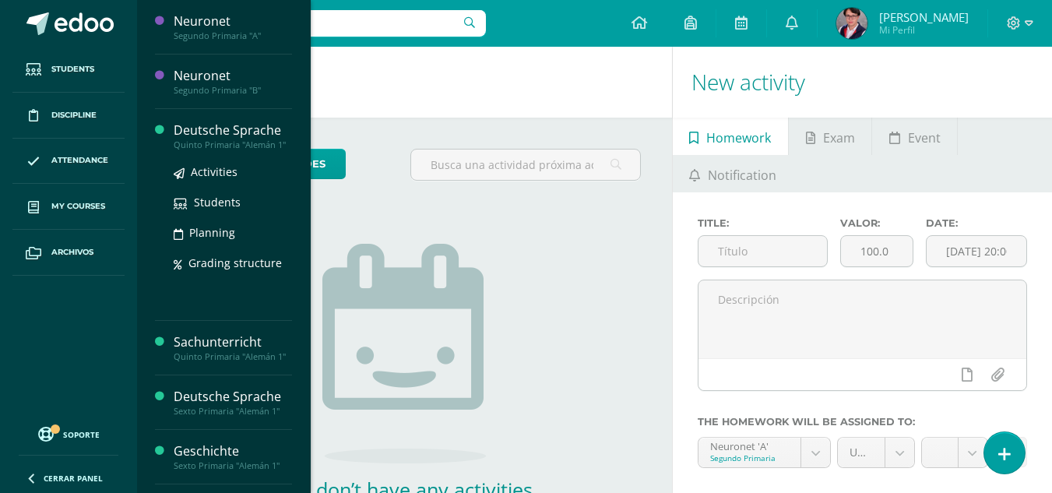
click at [259, 122] on div "Deutsche Sprache" at bounding box center [233, 130] width 118 height 18
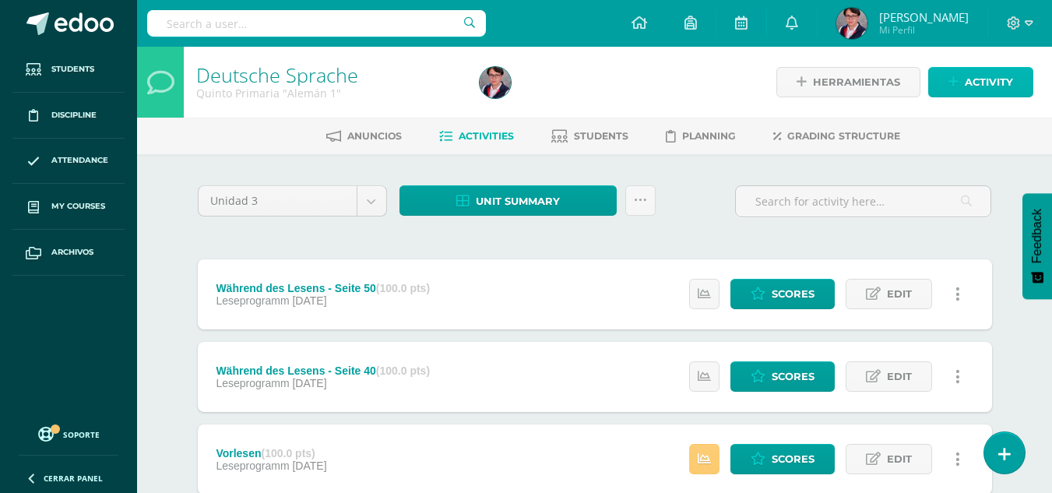
click at [964, 70] on link "Activity" at bounding box center [980, 82] width 105 height 30
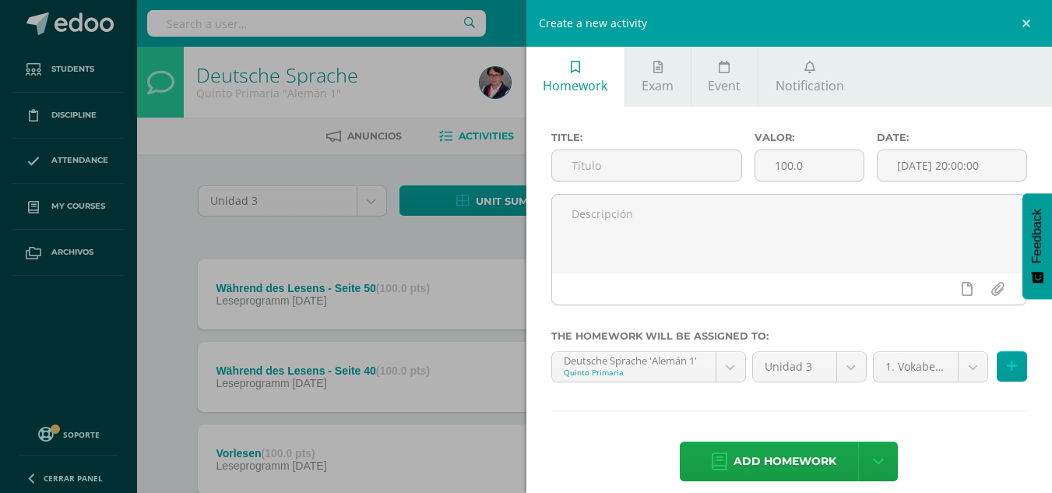
click at [620, 148] on div "Title:" at bounding box center [646, 163] width 203 height 62
click at [612, 163] on input "text" at bounding box center [646, 165] width 189 height 30
type input "AB, S. 51"
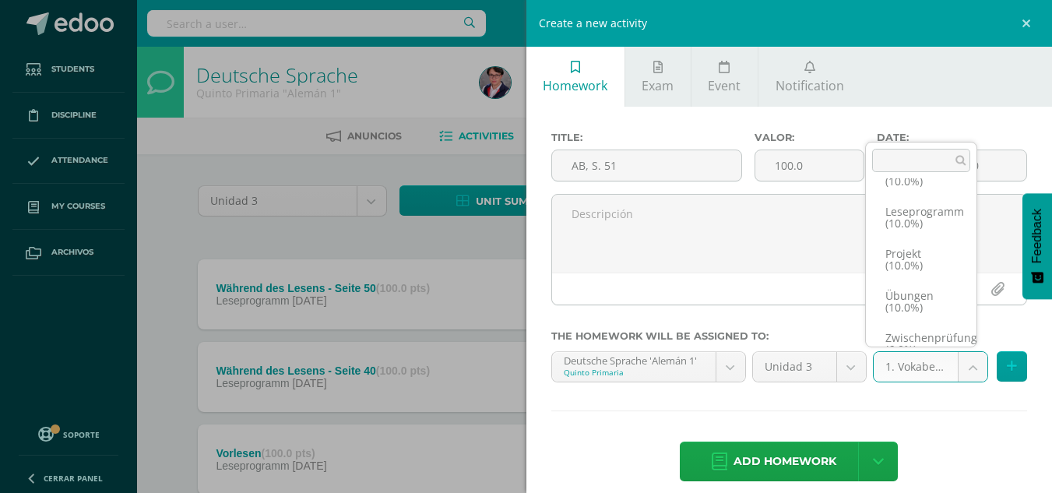
scroll to position [384, 0]
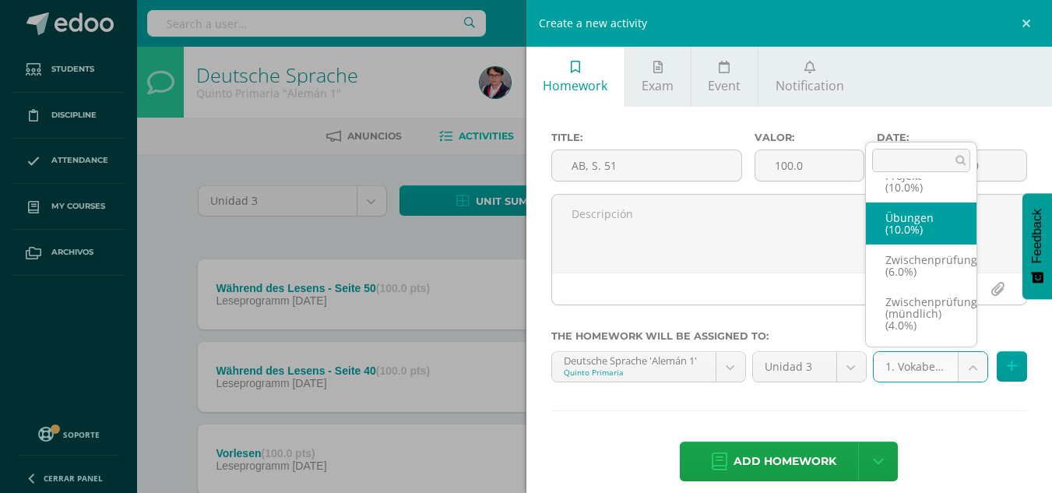
select select "226288"
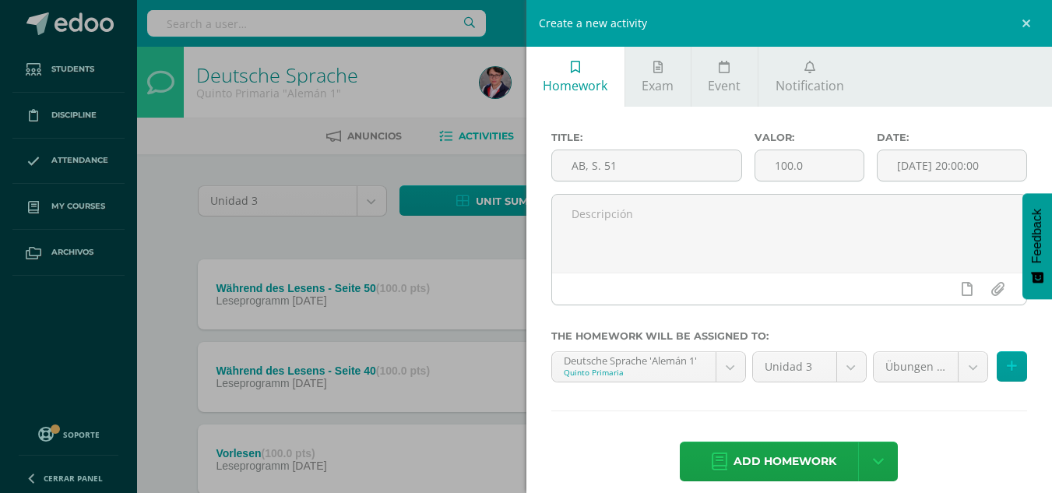
click at [783, 487] on div "Title: AB, S. 51 Valor: 100.0 Date: 2025-08-11 20:00:00 The homework will be as…" at bounding box center [789, 308] width 526 height 402
click at [787, 480] on span "Add homework" at bounding box center [784, 461] width 103 height 38
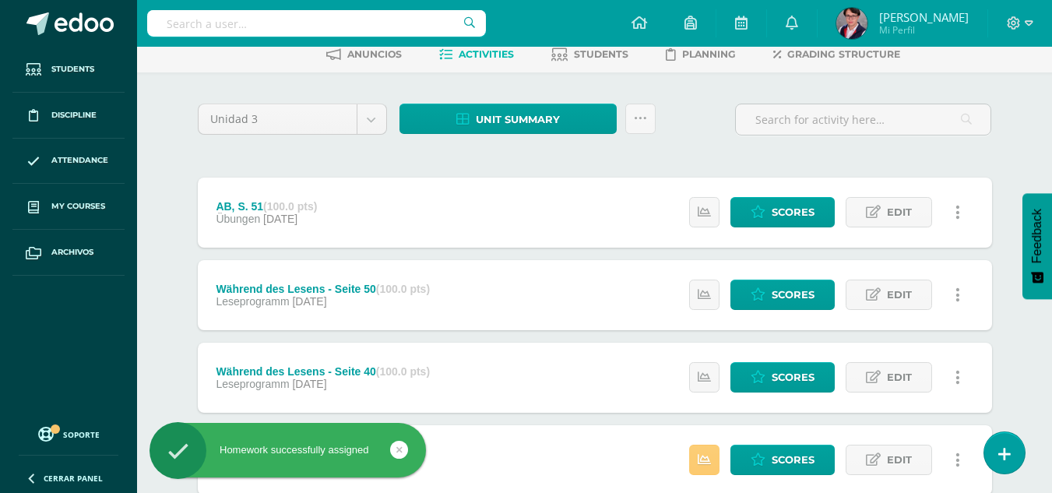
scroll to position [121, 0]
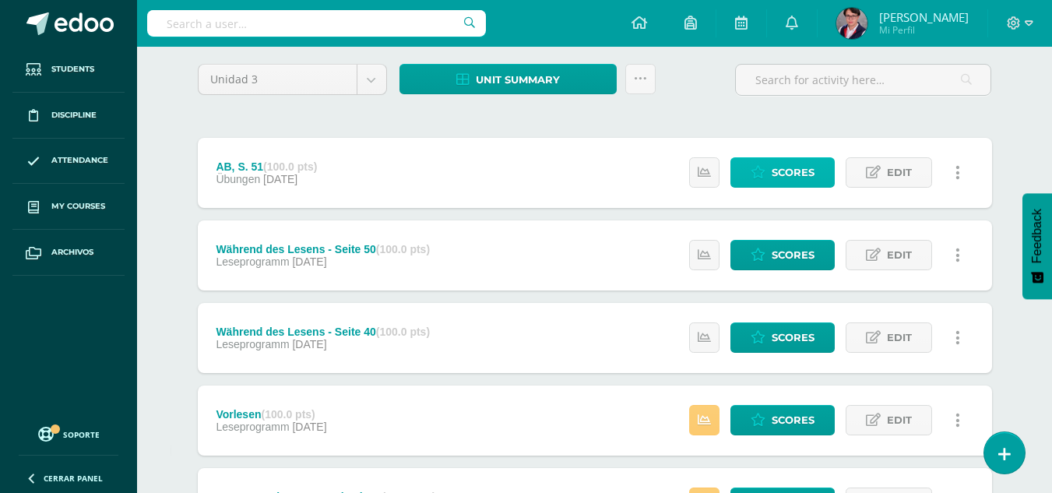
click at [796, 167] on span "Scores" at bounding box center [792, 172] width 43 height 29
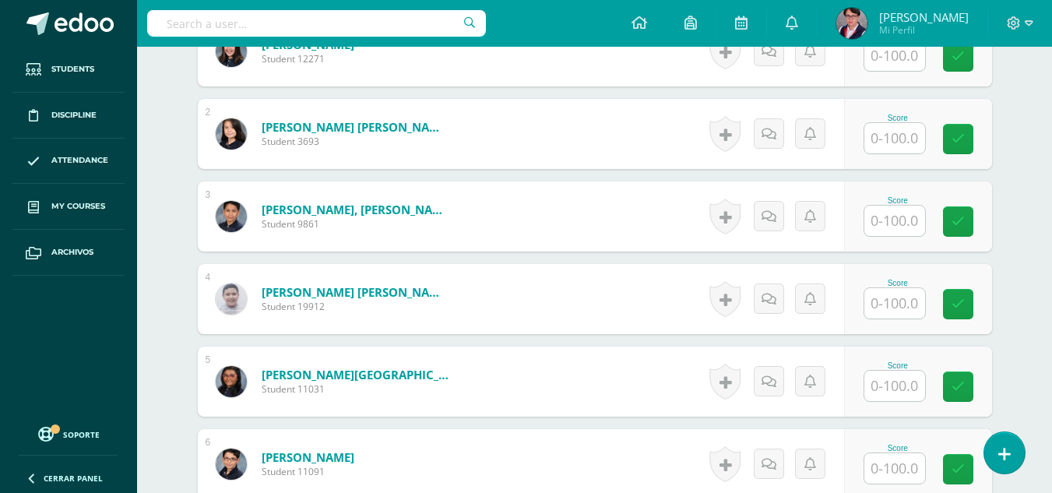
scroll to position [525, 0]
click at [899, 220] on input "text" at bounding box center [894, 220] width 61 height 30
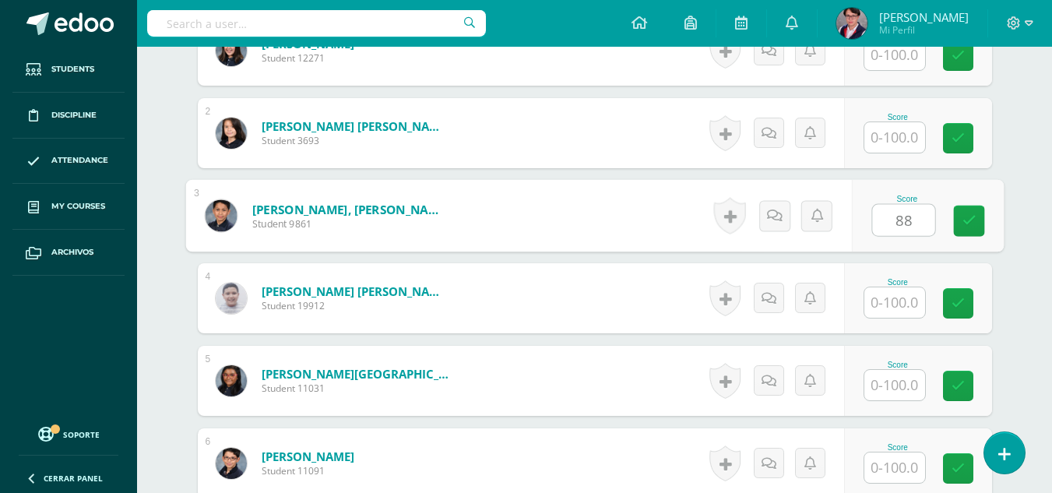
type input "88"
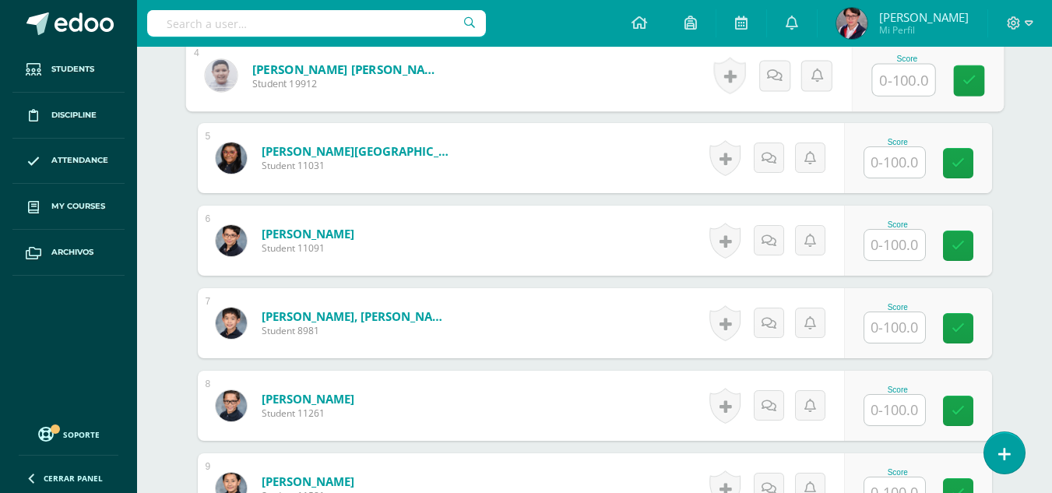
scroll to position [750, 0]
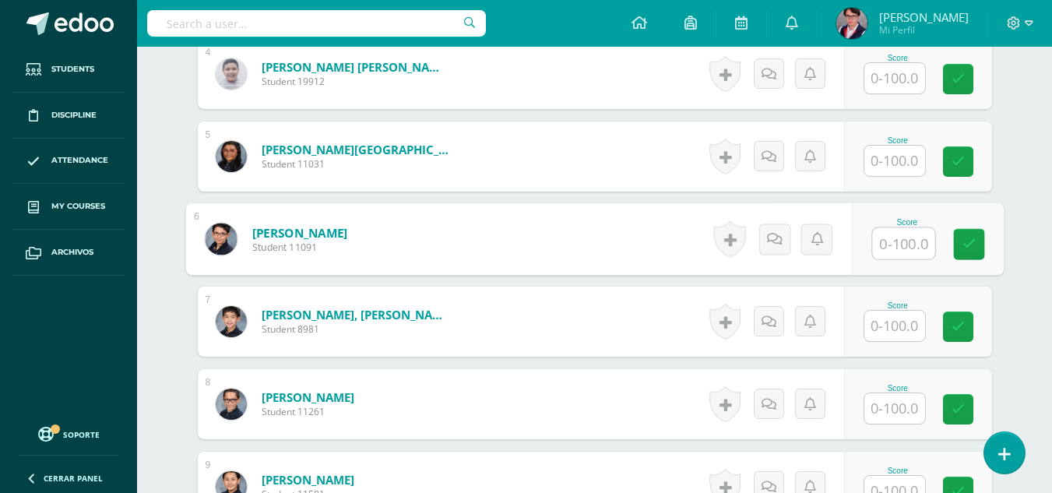
click at [901, 250] on input "text" at bounding box center [903, 243] width 62 height 31
type input "60"
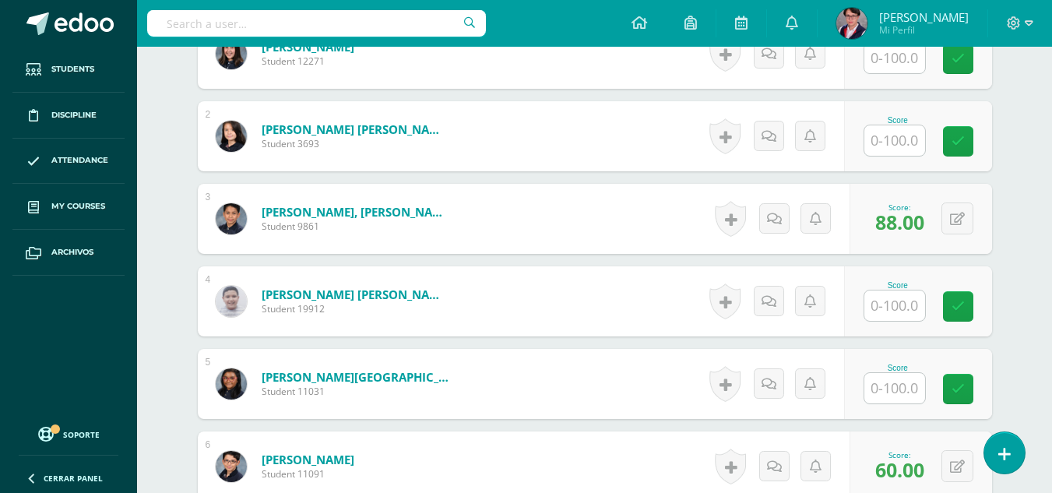
scroll to position [522, 0]
click at [895, 312] on input "text" at bounding box center [894, 306] width 61 height 30
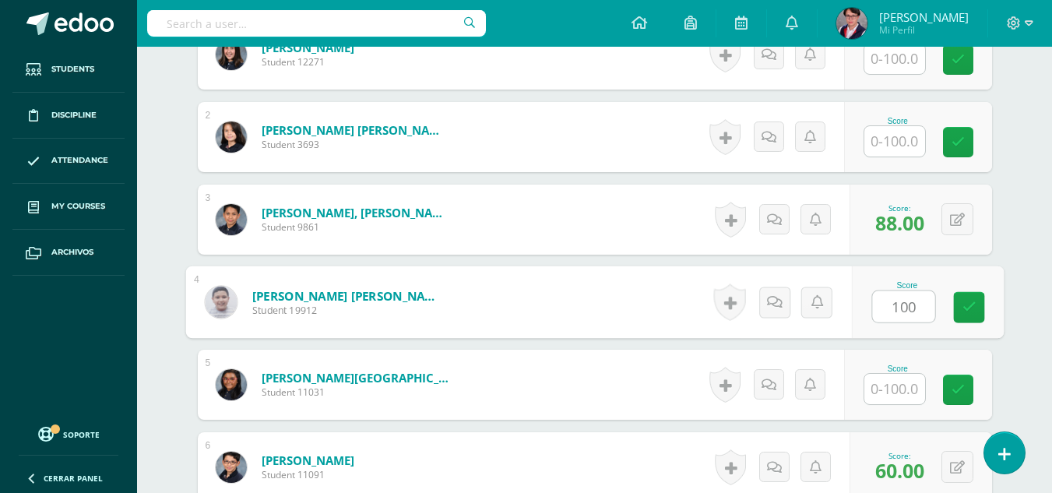
type input "100"
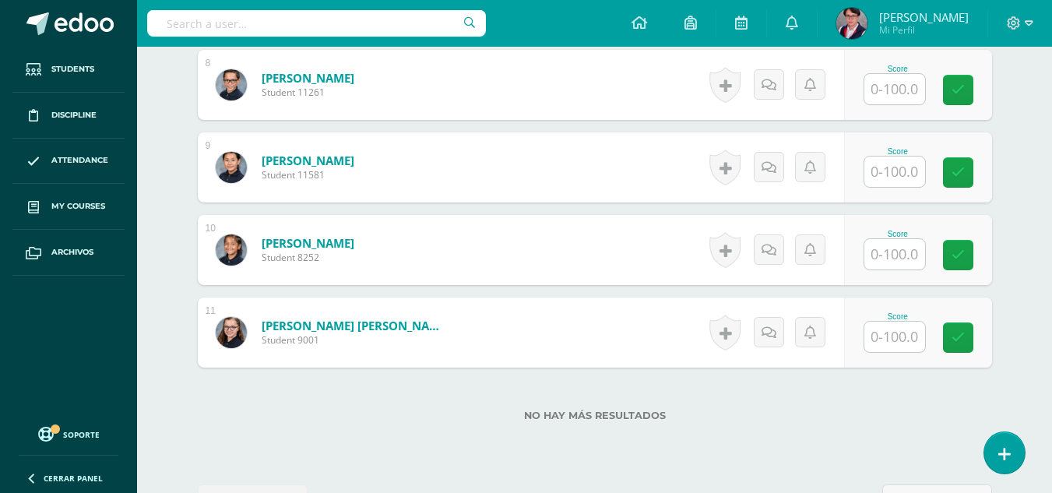
scroll to position [1071, 0]
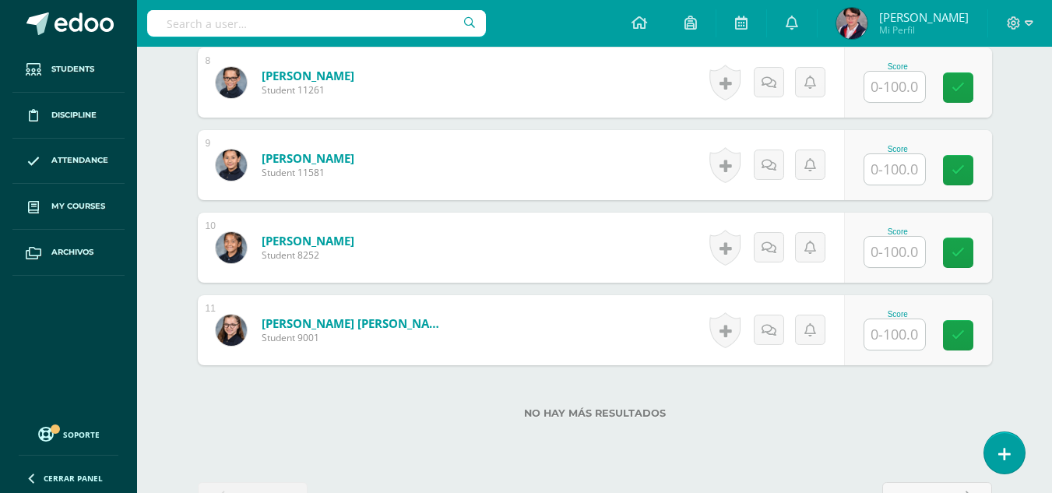
click at [887, 336] on input "text" at bounding box center [894, 334] width 61 height 30
type input "88"
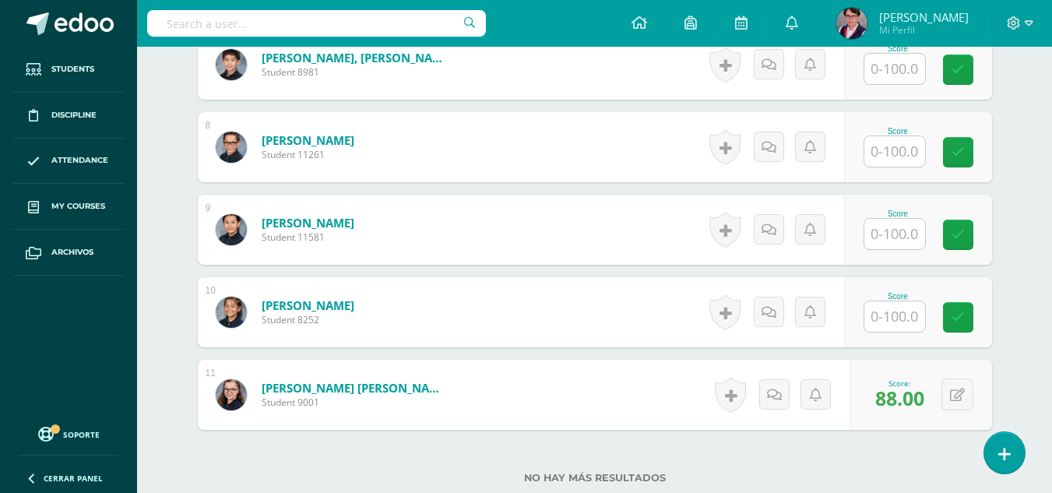
scroll to position [1006, 0]
click at [899, 318] on input "text" at bounding box center [894, 317] width 61 height 30
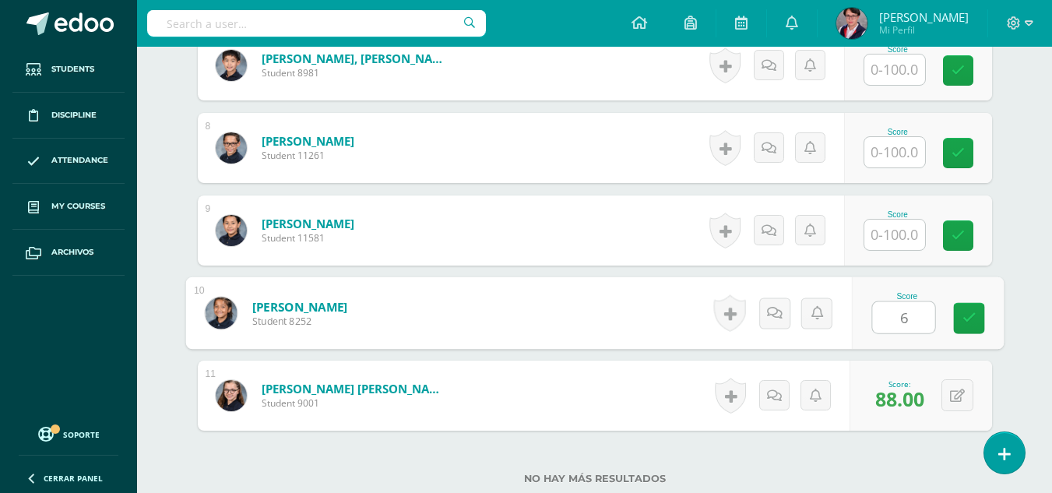
type input "60"
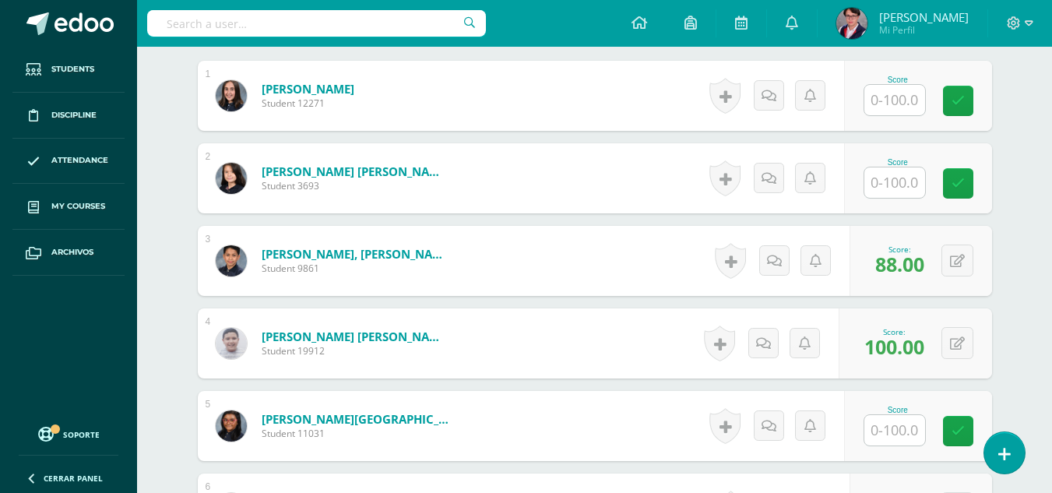
scroll to position [480, 0]
click at [906, 184] on input "text" at bounding box center [894, 183] width 61 height 30
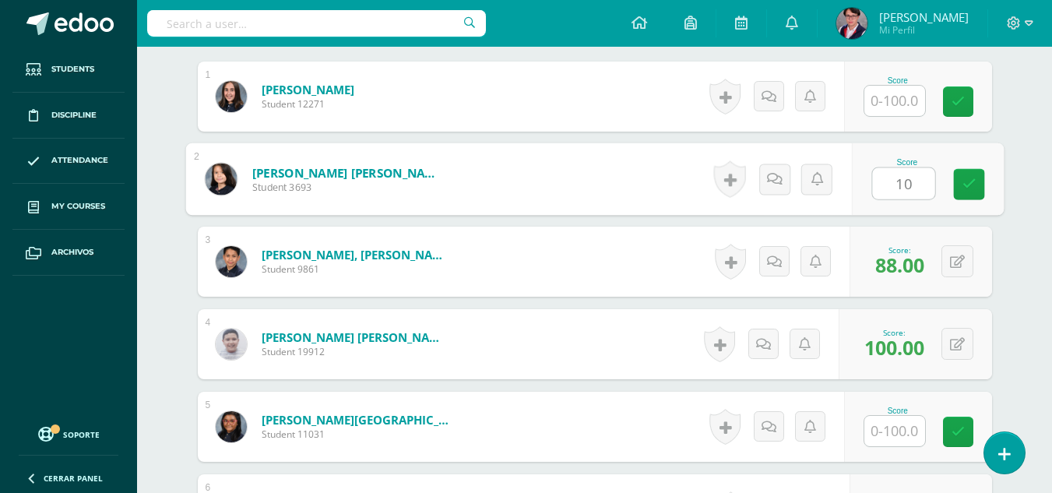
type input "100"
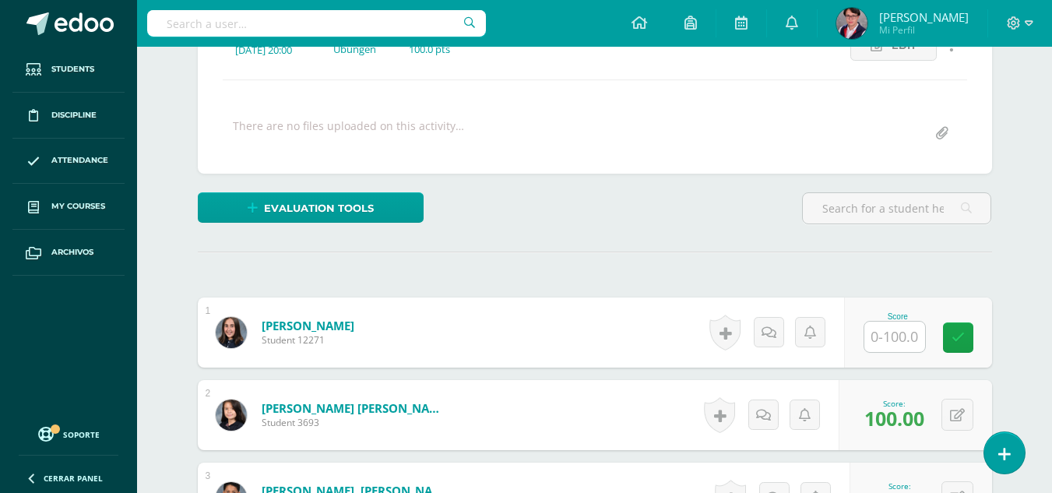
scroll to position [243, 0]
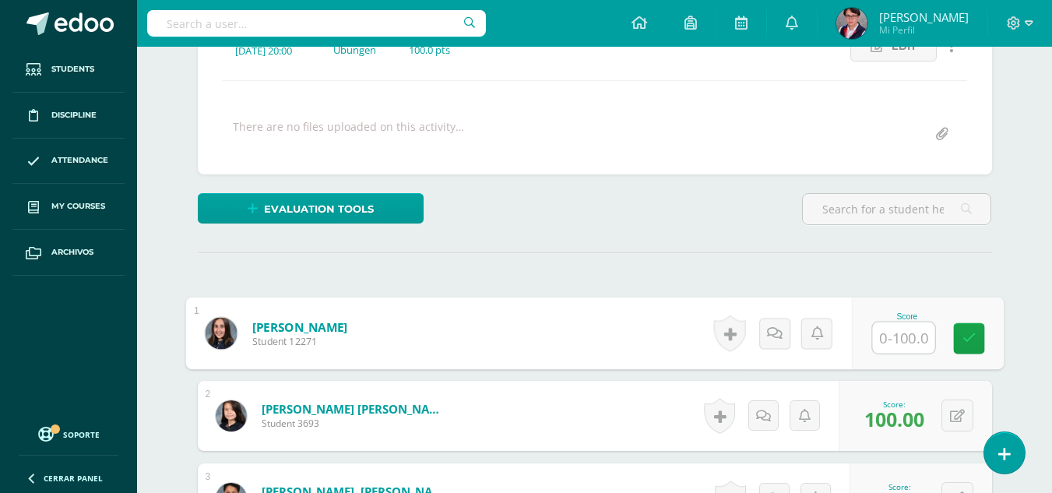
click at [887, 322] on input "text" at bounding box center [903, 337] width 62 height 31
type input "88"
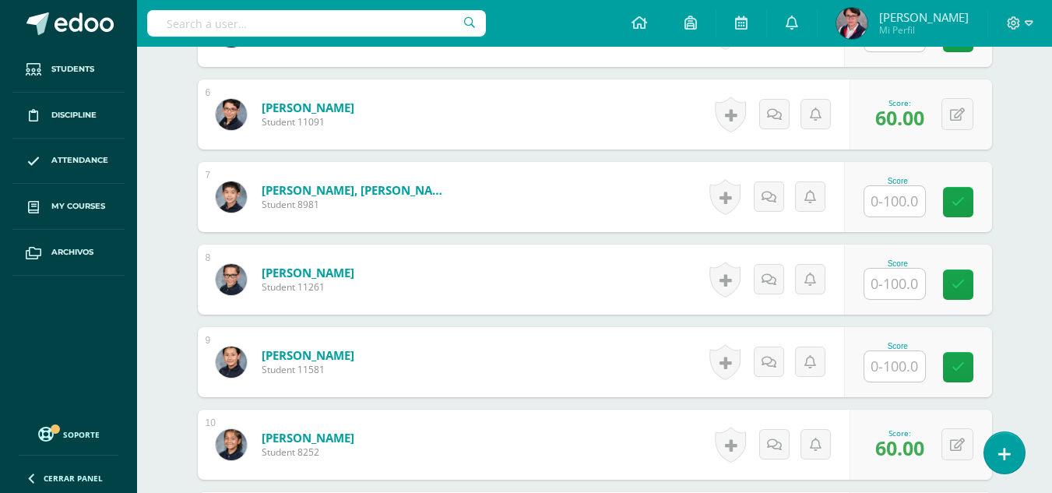
scroll to position [877, 0]
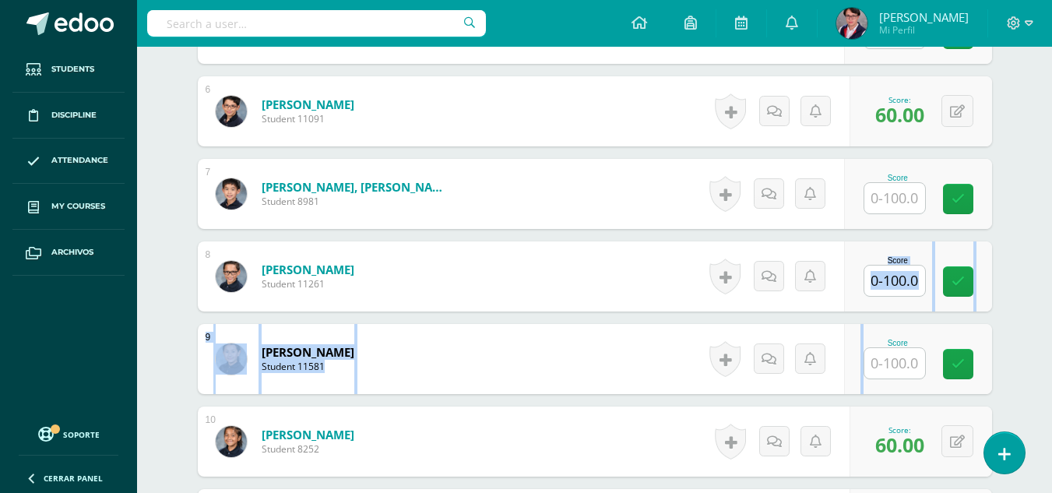
drag, startPoint x: 887, startPoint y: 322, endPoint x: 922, endPoint y: 231, distance: 97.9
click at [922, 231] on div "1 Aguilar Motta, Paulina Student 12271 Score 88.00 0 Badges" at bounding box center [595, 111] width 794 height 895
click at [888, 348] on input "text" at bounding box center [894, 363] width 61 height 30
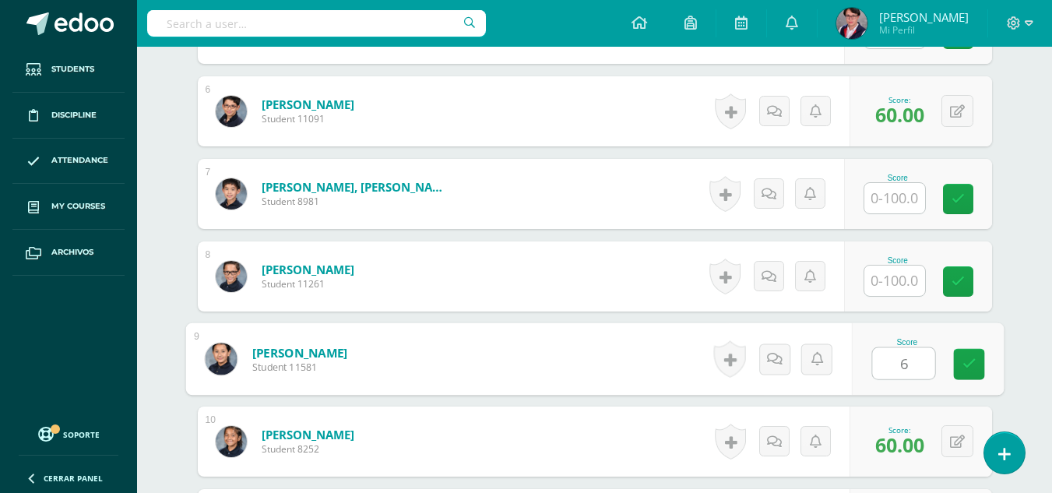
type input "60"
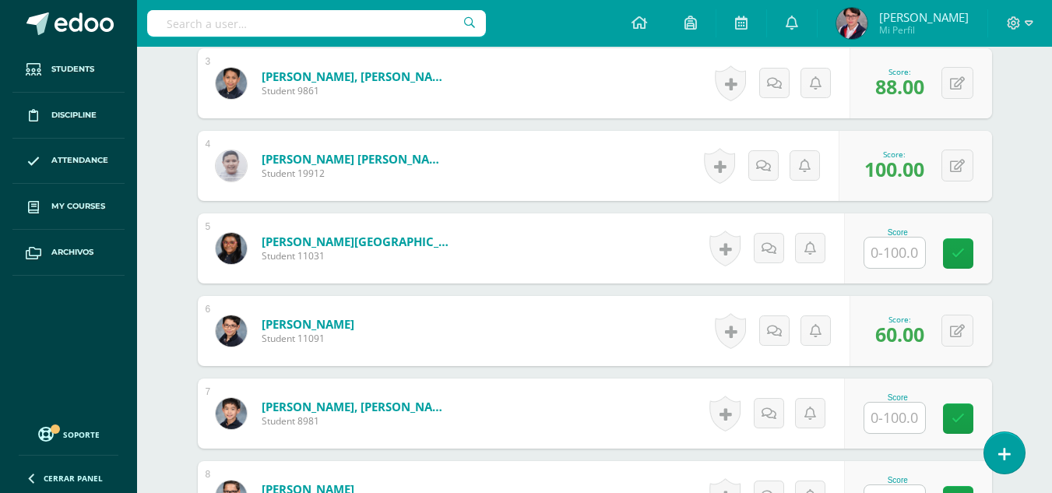
scroll to position [657, 0]
click at [919, 229] on div "Score" at bounding box center [897, 233] width 69 height 9
click at [902, 247] on input "text" at bounding box center [894, 253] width 61 height 30
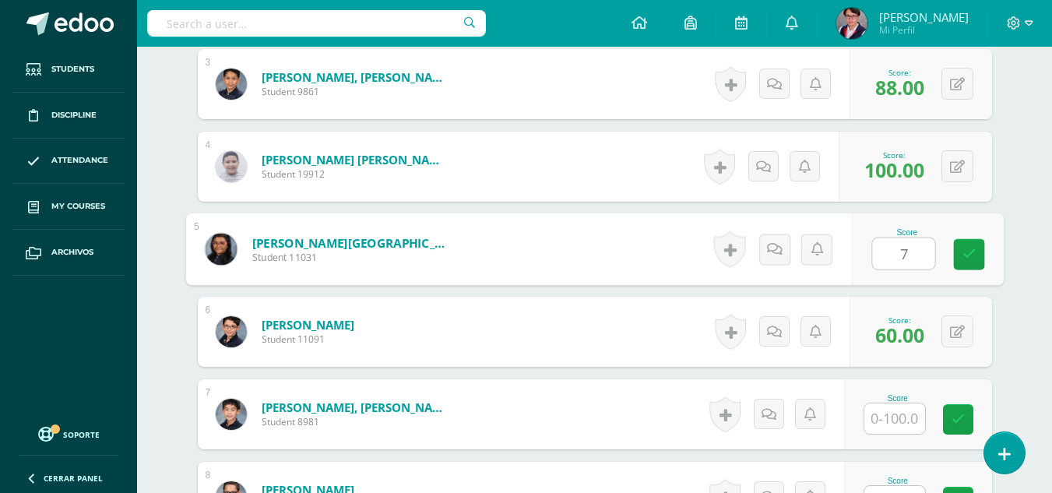
type input "77"
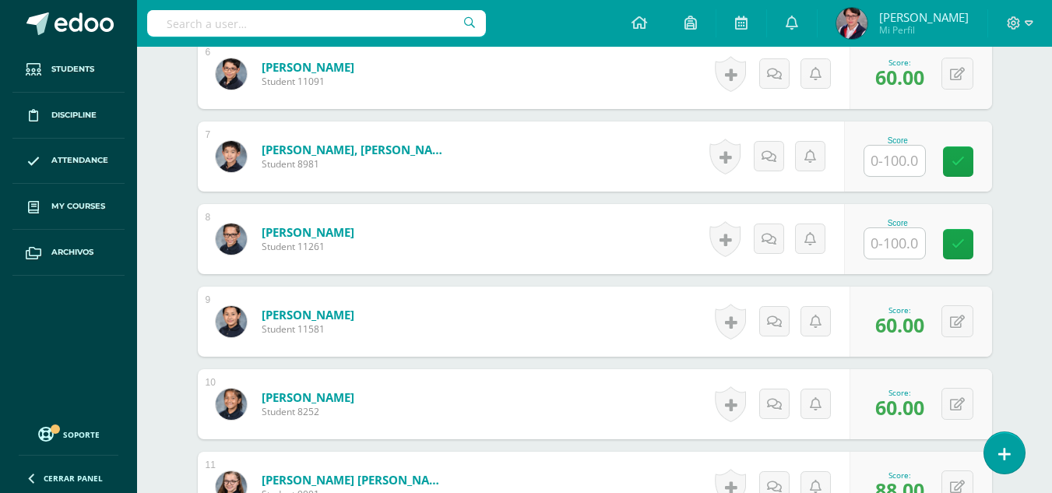
scroll to position [909, 0]
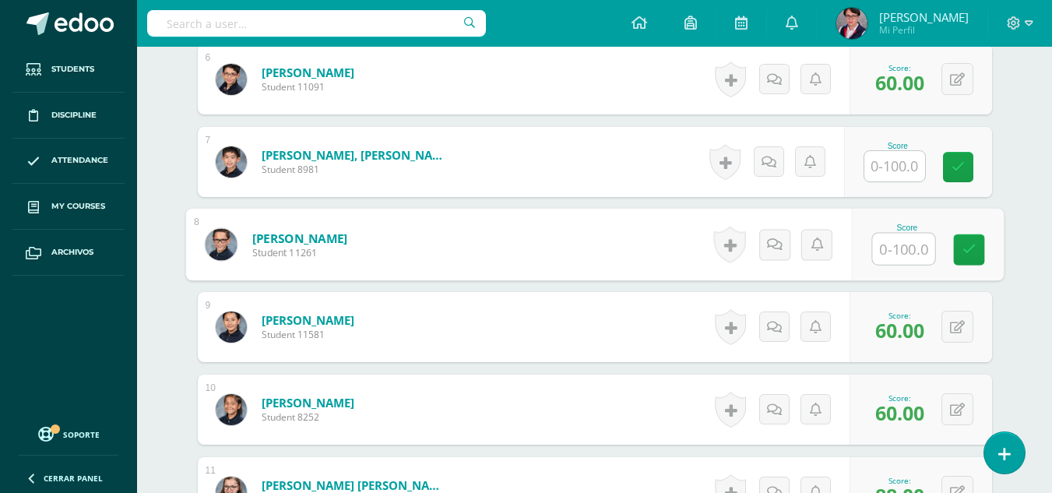
click at [892, 259] on input "text" at bounding box center [903, 249] width 62 height 31
type input "100"
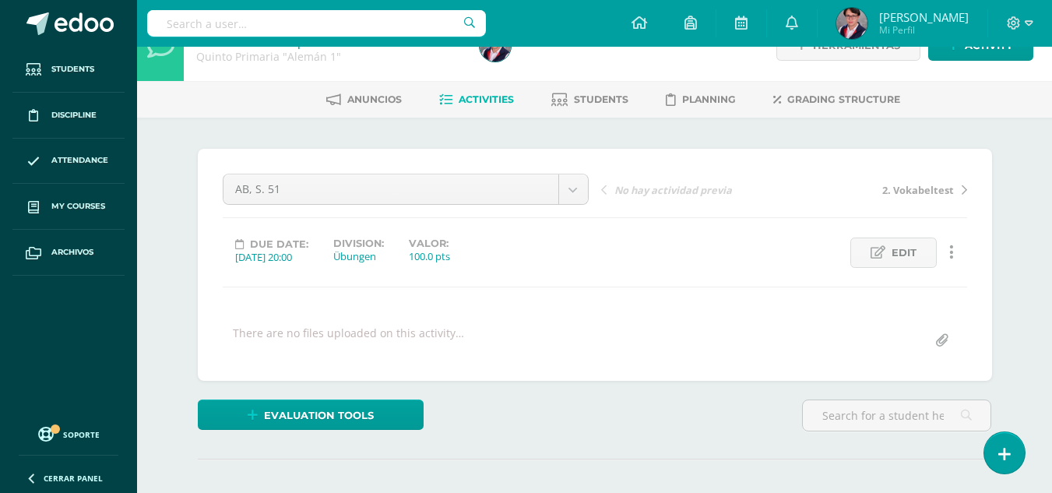
scroll to position [0, 0]
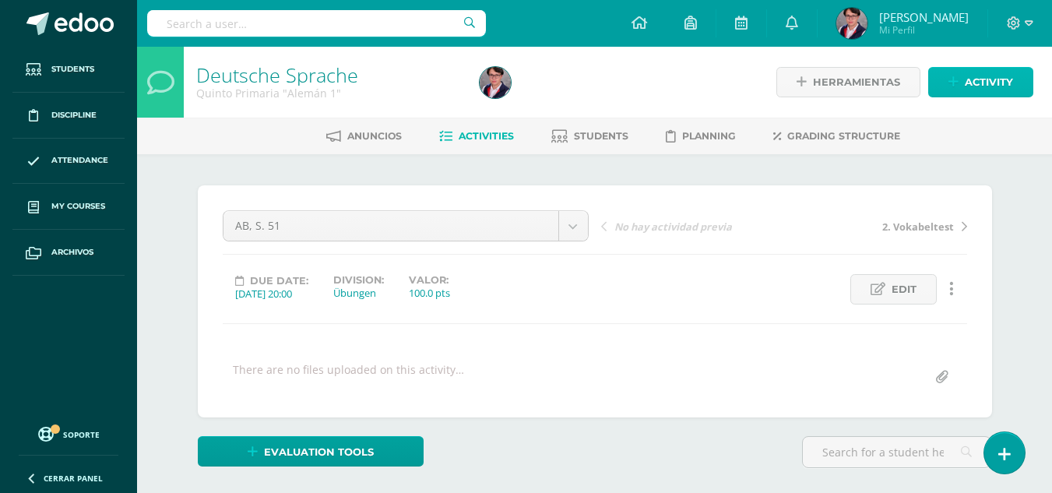
click at [984, 87] on span "Activity" at bounding box center [989, 82] width 48 height 29
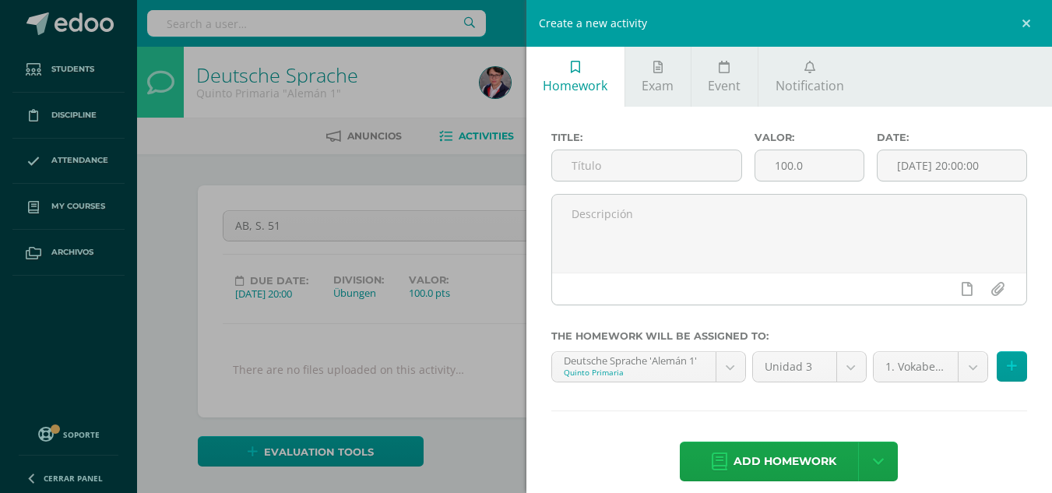
click at [659, 182] on div "Title:" at bounding box center [646, 163] width 203 height 62
click at [664, 178] on input "text" at bounding box center [646, 165] width 189 height 30
type input "AB, S. 52"
click at [963, 385] on div "1. Vokabeltest (10.0%) 1. Vokabeltest (10.0%) 2. Vokabeltest (10.0%) Abschlussp…" at bounding box center [950, 373] width 161 height 44
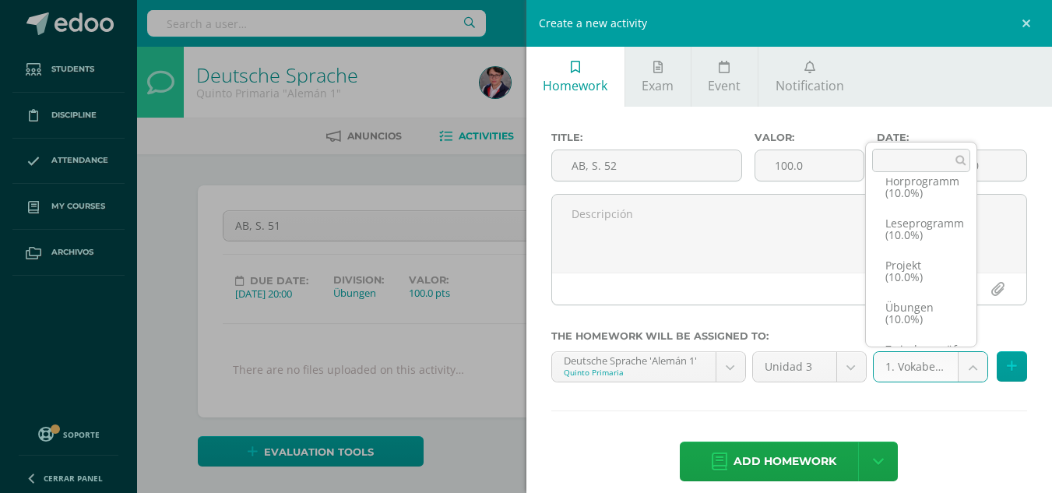
scroll to position [384, 0]
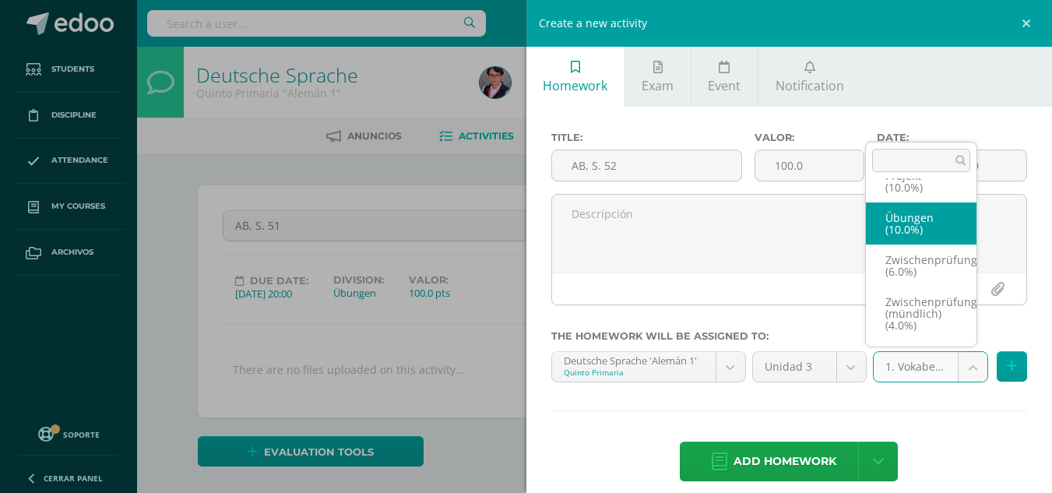
select select "226288"
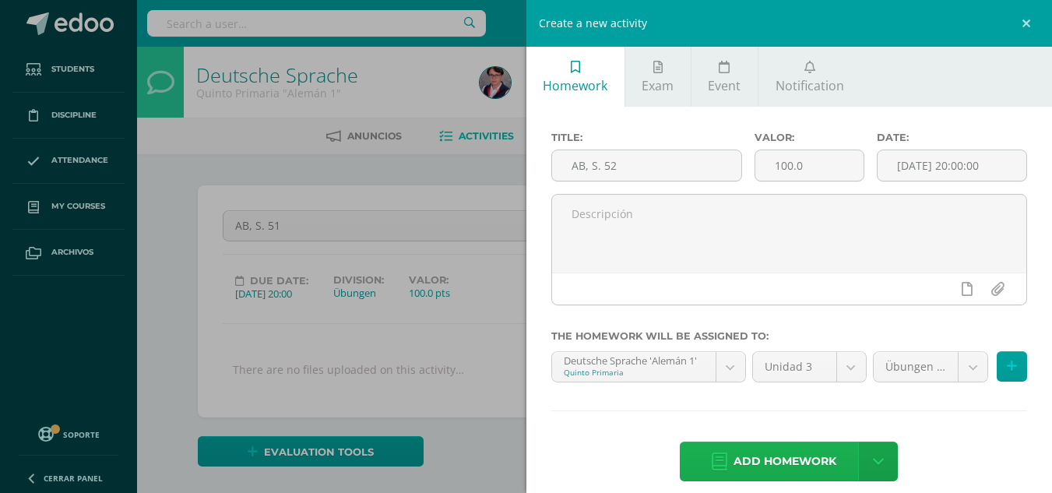
click at [768, 476] on span "Add homework" at bounding box center [784, 461] width 103 height 38
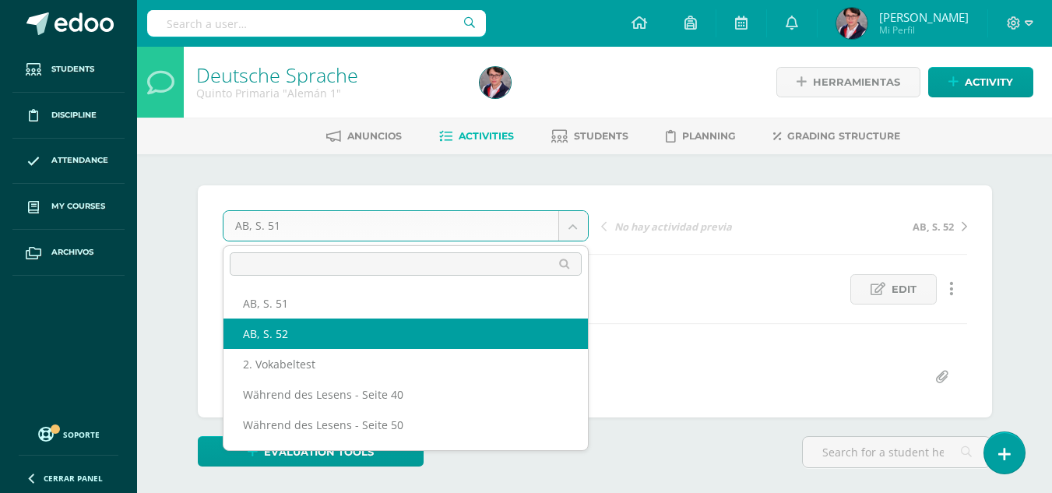
select select "/dashboard/teacher/grade-activity/231184/"
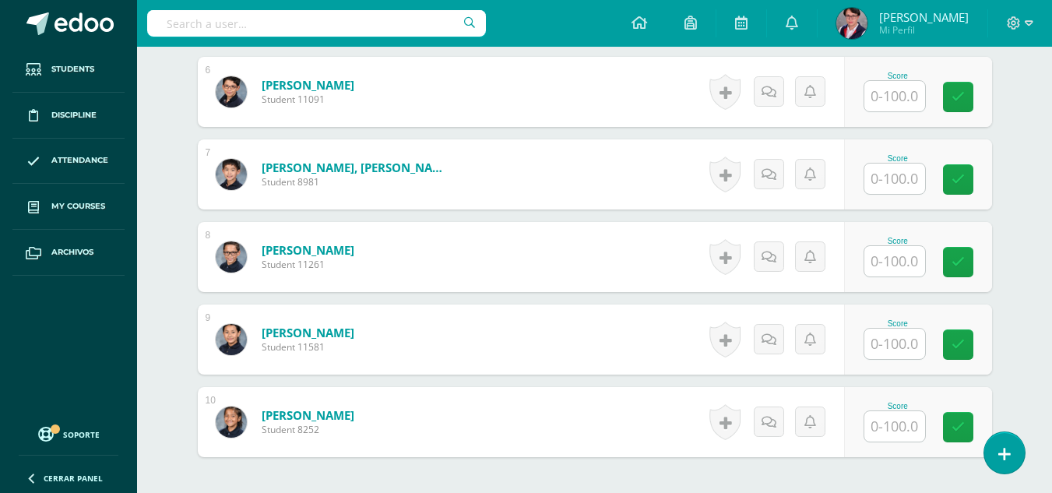
scroll to position [919, 0]
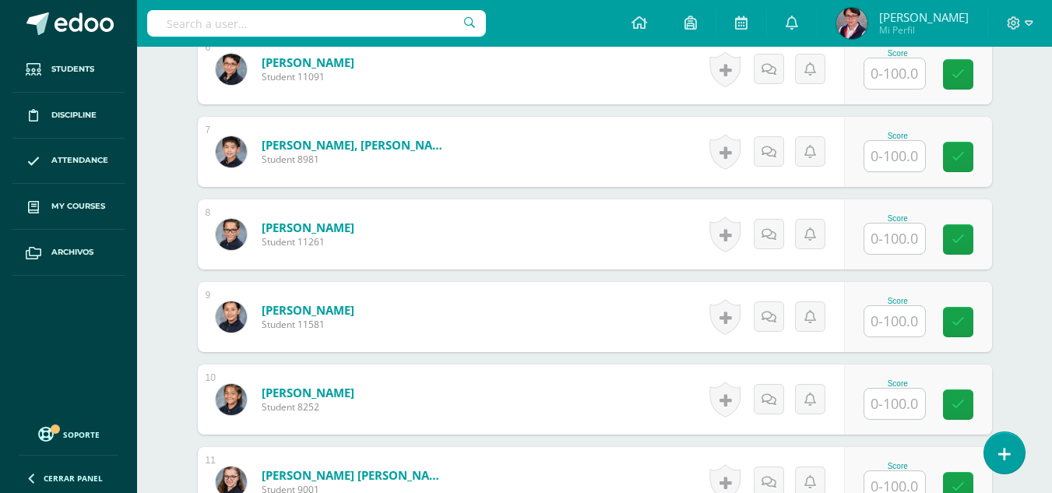
click at [880, 229] on input "text" at bounding box center [894, 238] width 61 height 30
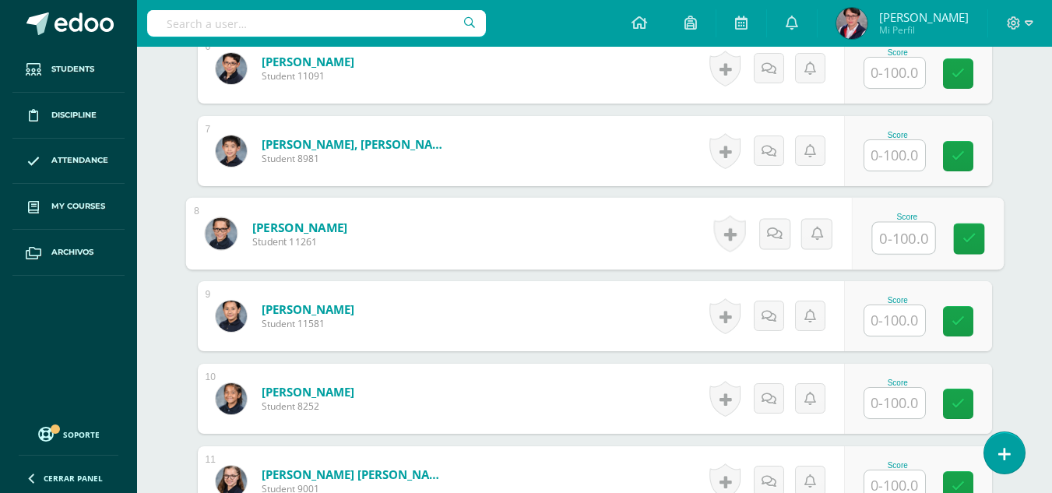
type input "5"
type input "96"
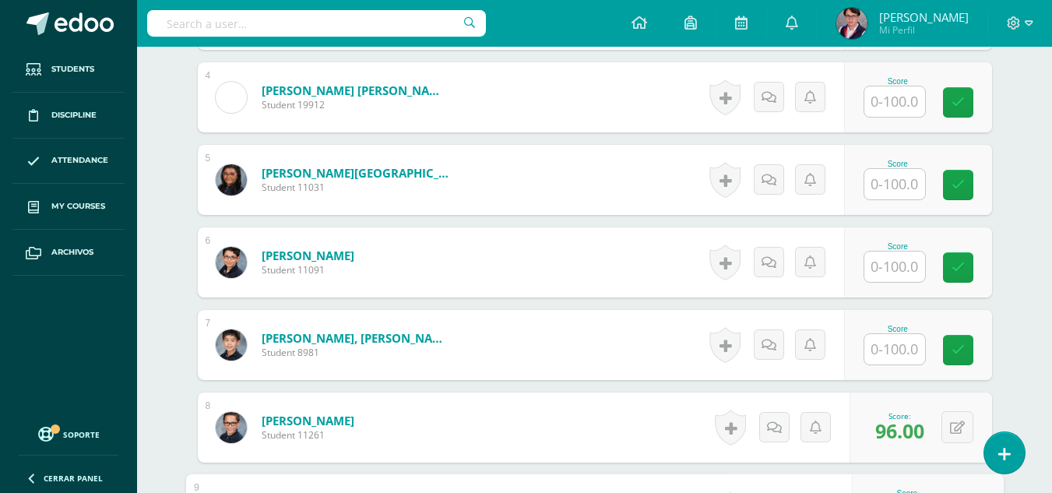
scroll to position [726, 0]
click at [901, 199] on input "text" at bounding box center [894, 185] width 61 height 30
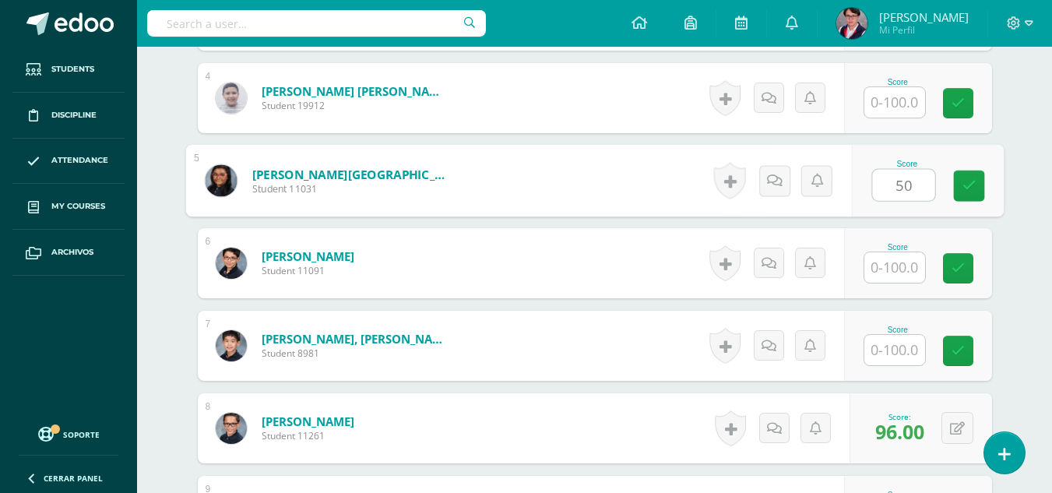
type input "50"
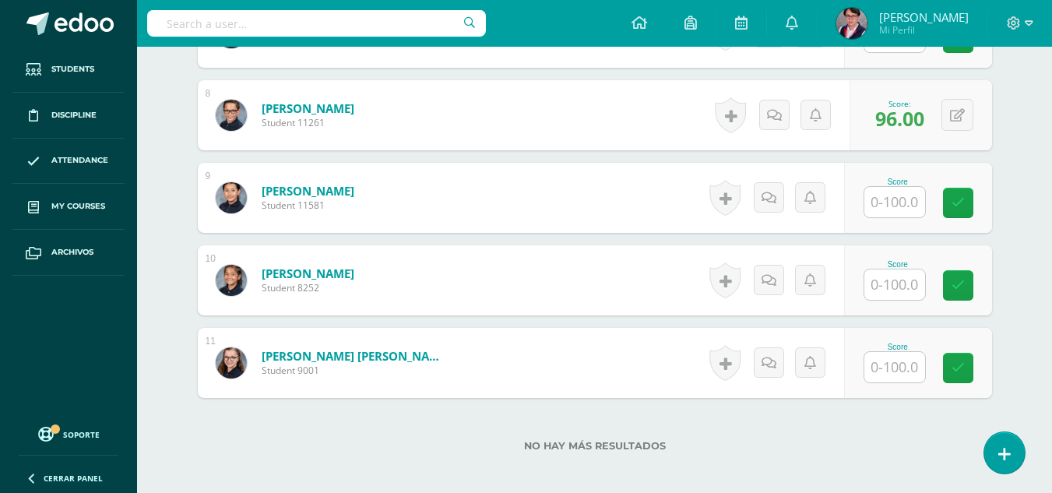
scroll to position [1040, 0]
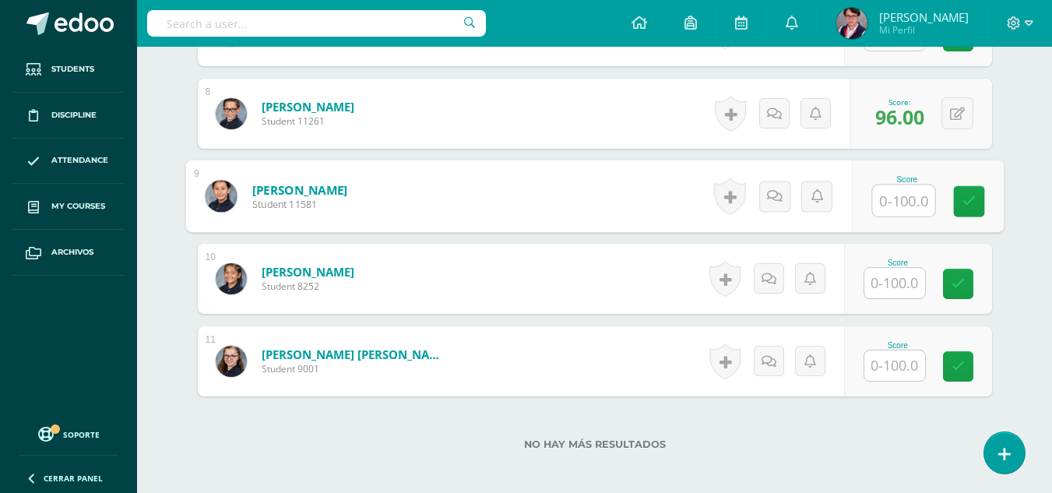
click at [901, 204] on input "text" at bounding box center [903, 200] width 62 height 31
type input "84"
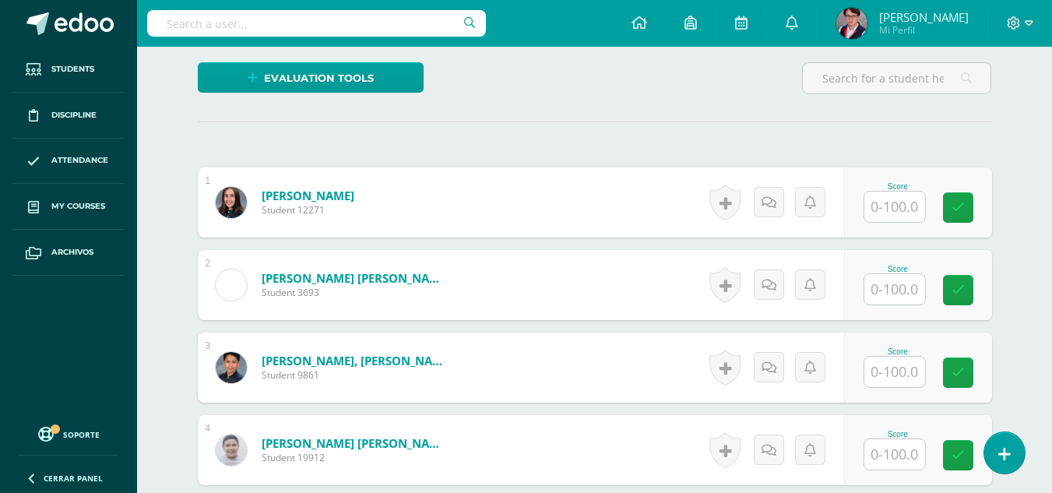
scroll to position [377, 0]
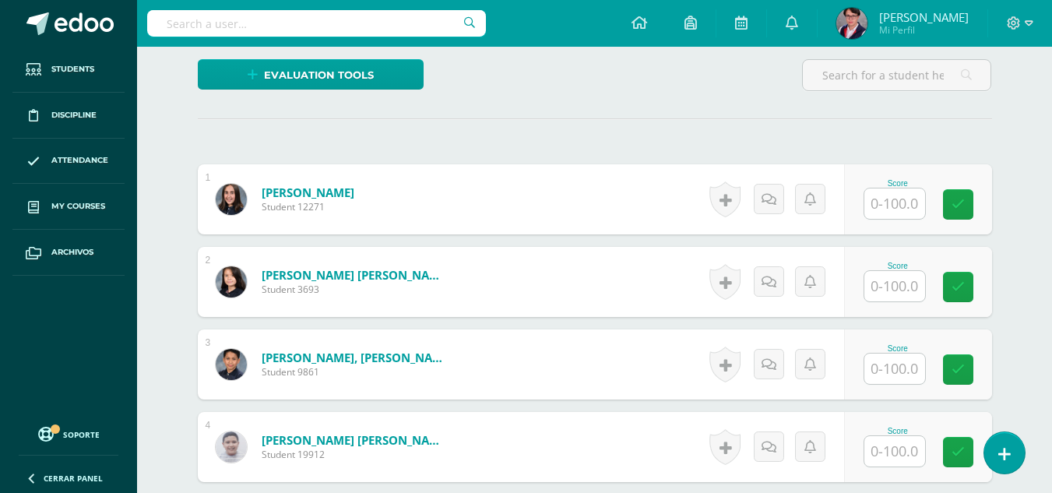
click at [898, 204] on input "text" at bounding box center [894, 203] width 61 height 30
type input "50"
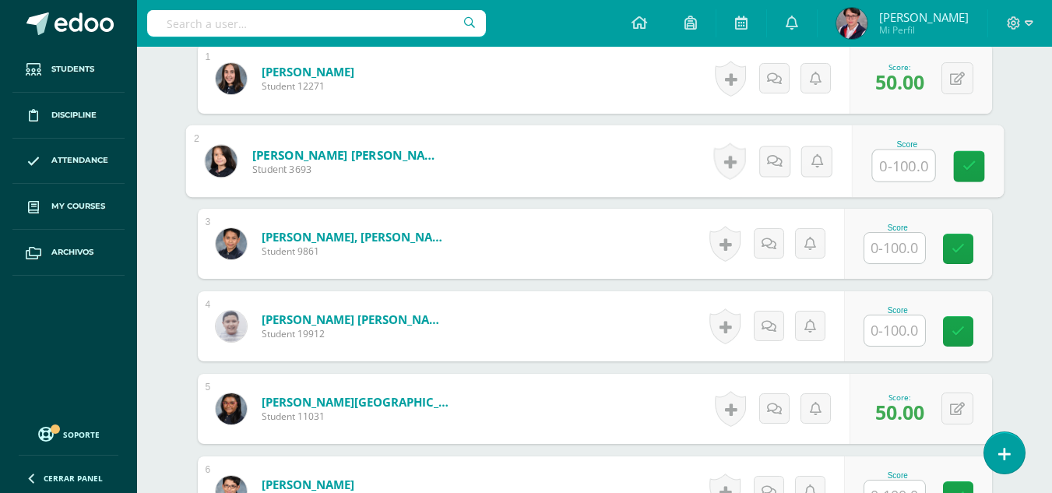
scroll to position [507, 0]
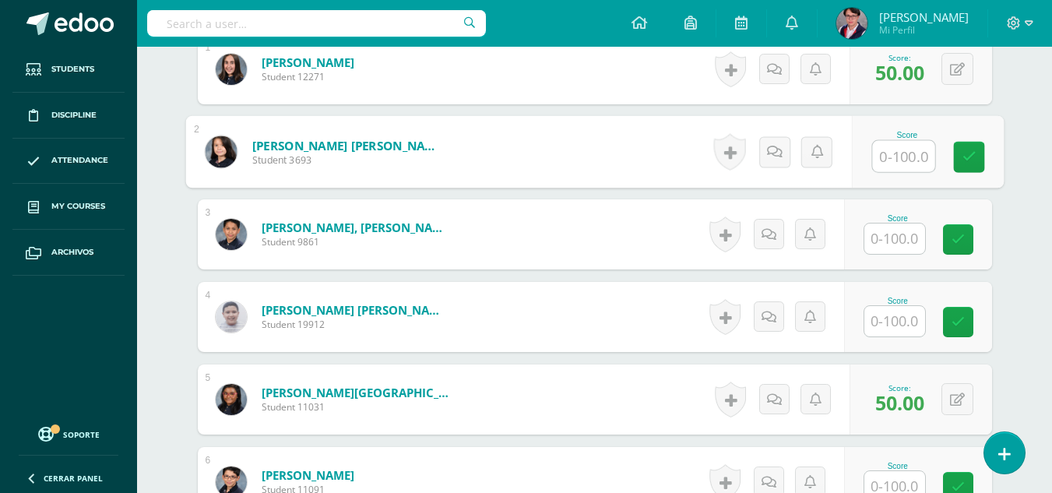
click at [908, 152] on input "text" at bounding box center [903, 156] width 62 height 31
type input "68"
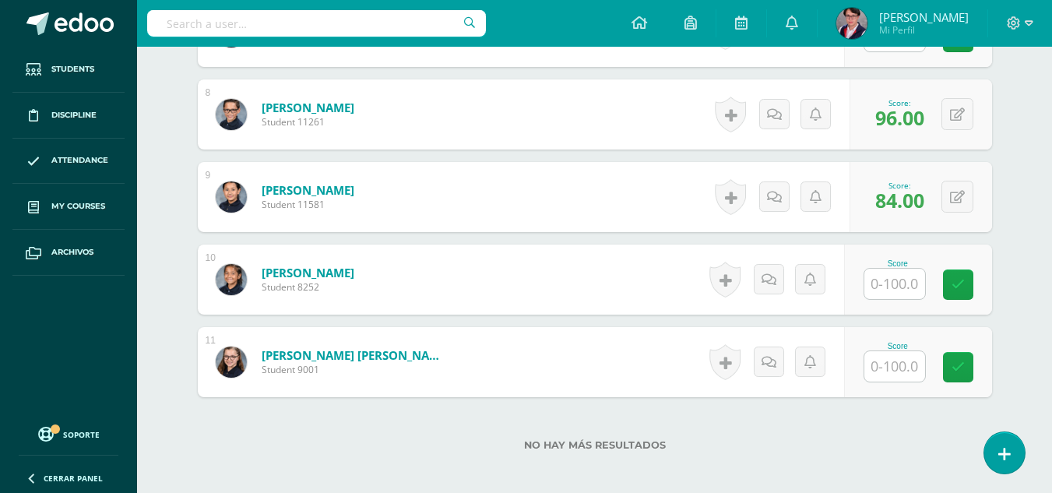
scroll to position [1040, 0]
click at [886, 297] on input "text" at bounding box center [894, 283] width 61 height 30
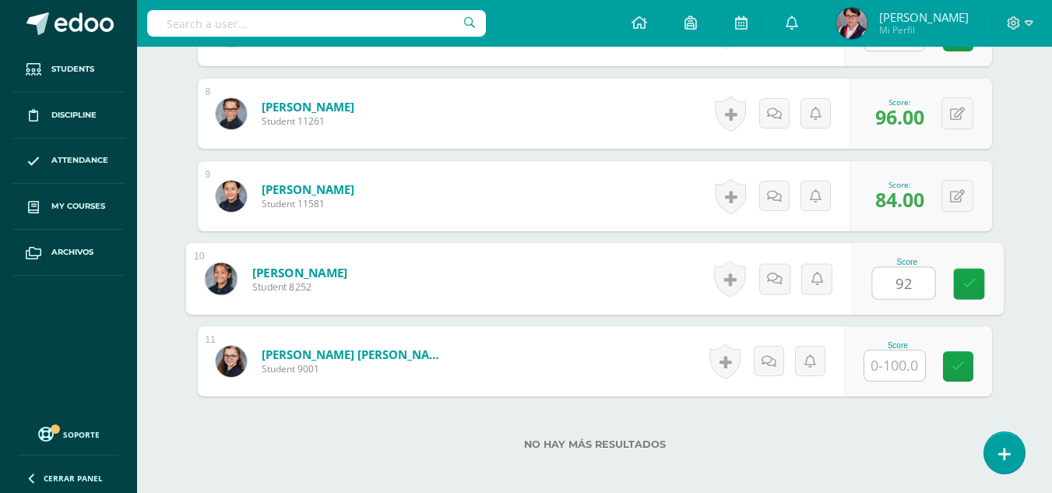
type input "92"
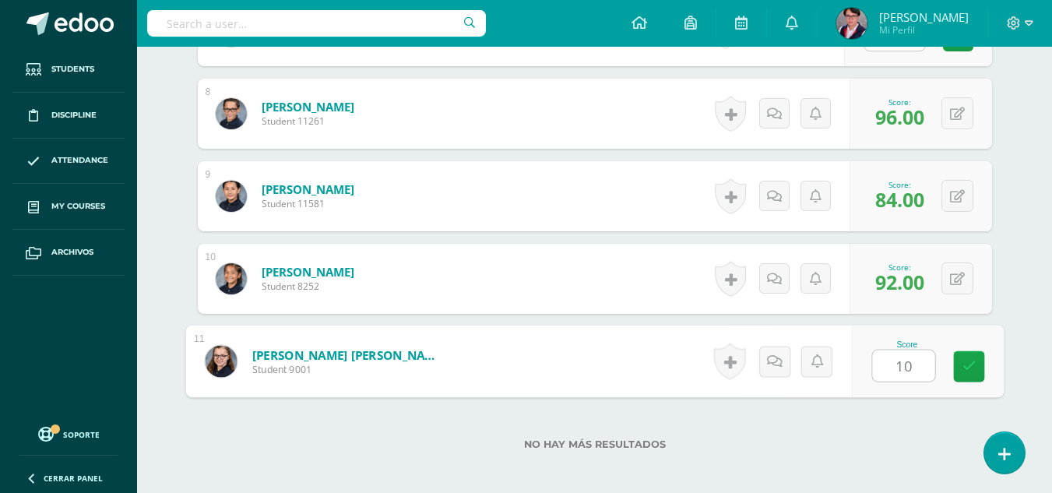
type input "100"
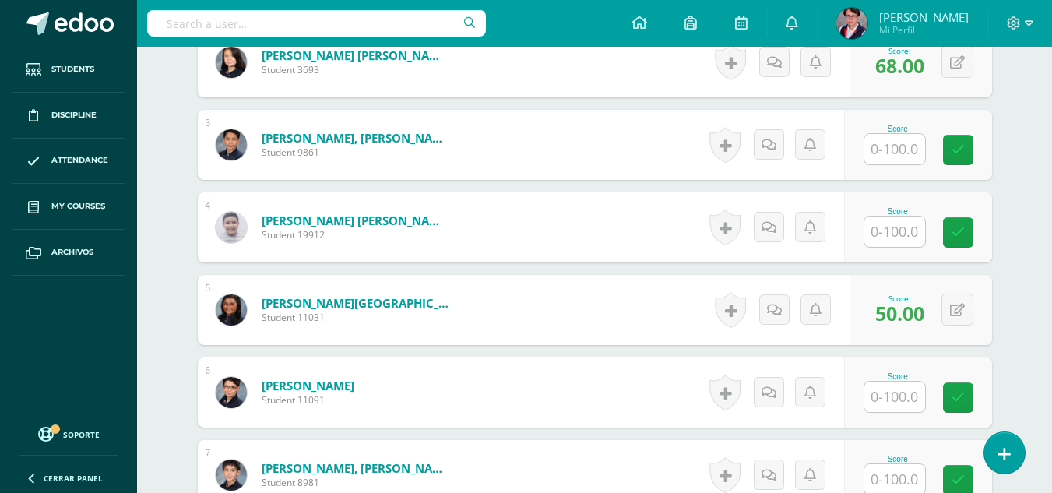
scroll to position [596, 0]
click at [911, 234] on input "text" at bounding box center [894, 232] width 61 height 30
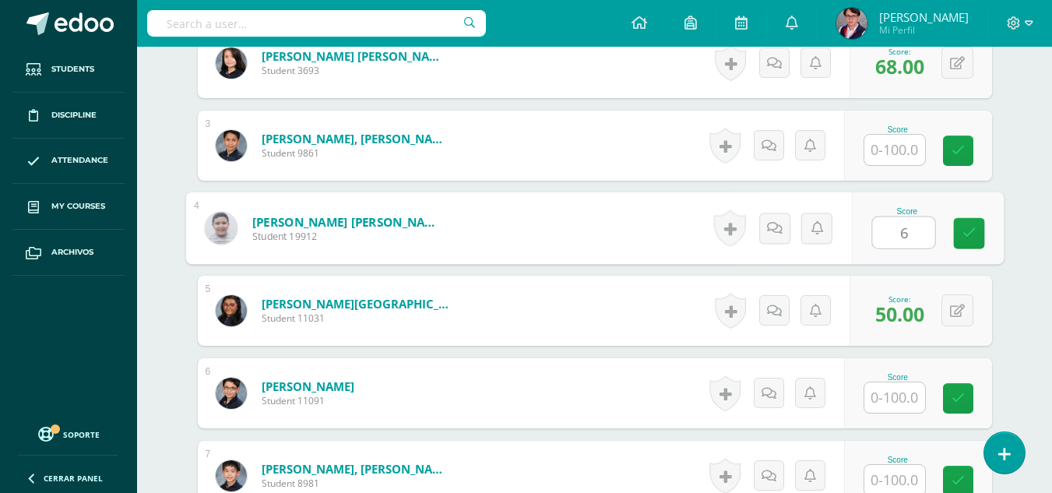
type input "64"
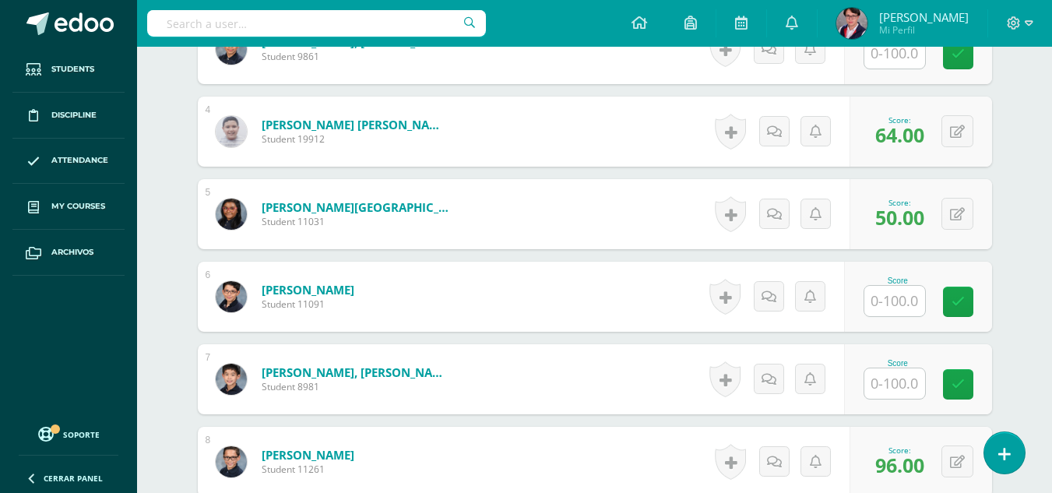
scroll to position [693, 0]
click at [875, 311] on input "text" at bounding box center [894, 300] width 61 height 30
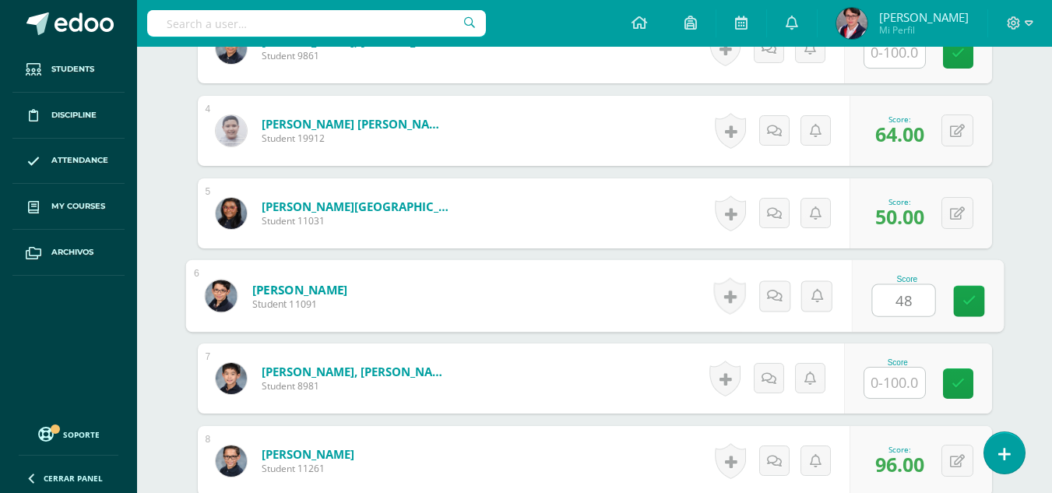
type input "48"
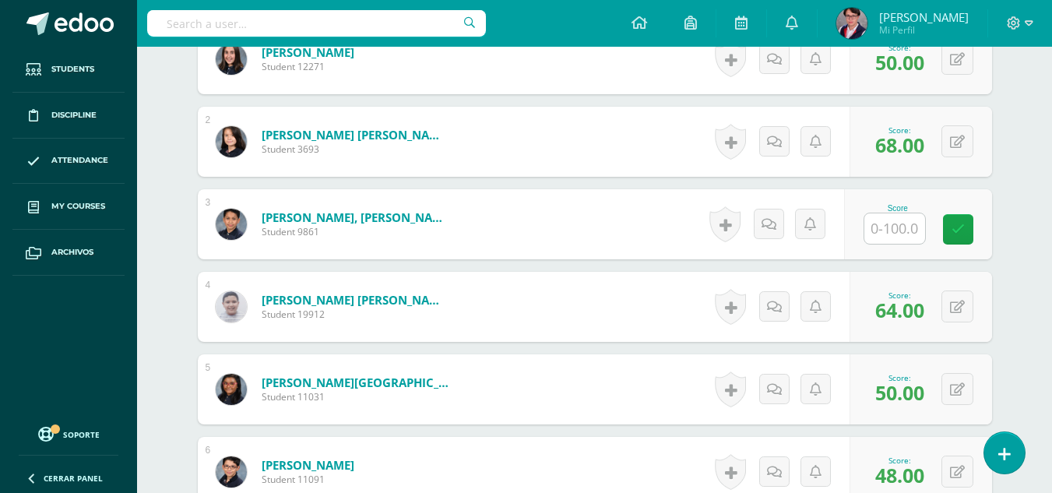
scroll to position [515, 0]
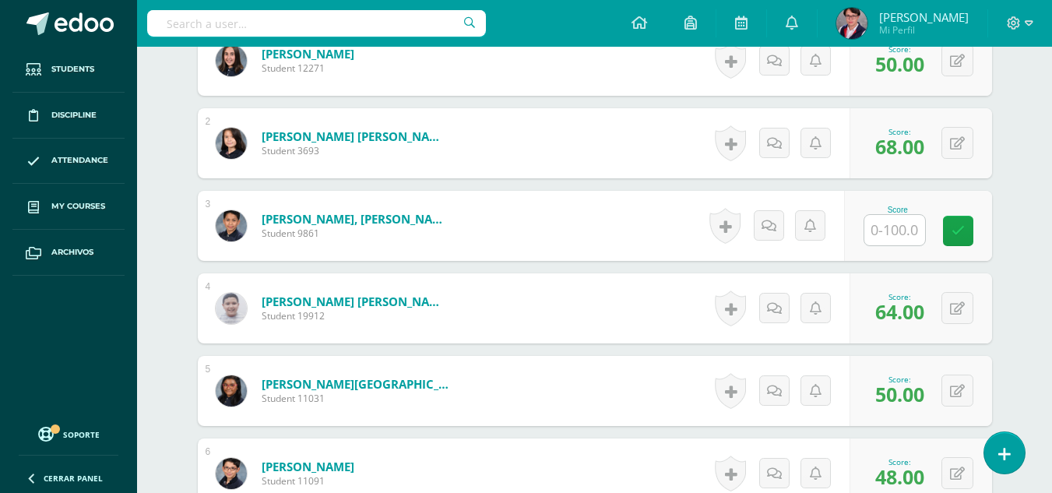
click at [891, 237] on input "text" at bounding box center [894, 230] width 61 height 30
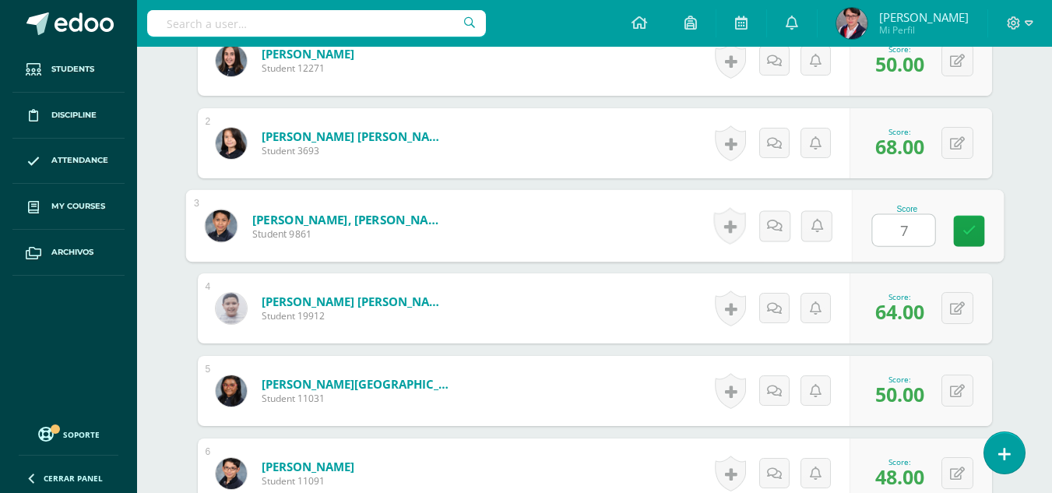
type input "72"
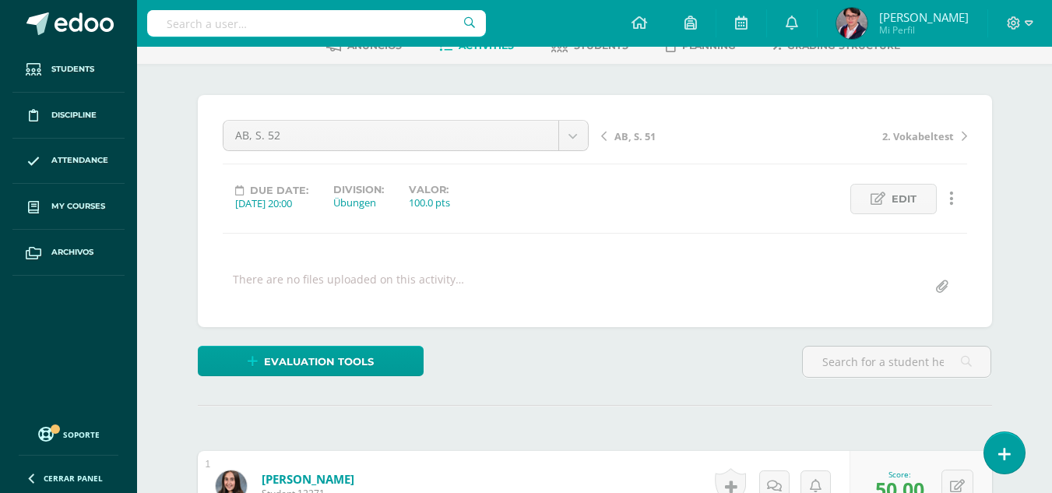
scroll to position [0, 0]
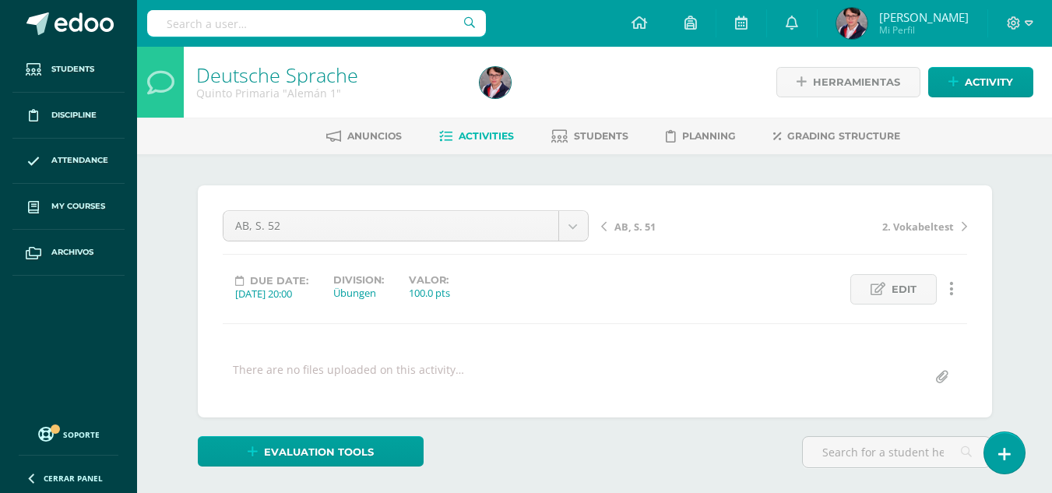
click at [479, 144] on link "Activities" at bounding box center [476, 136] width 75 height 25
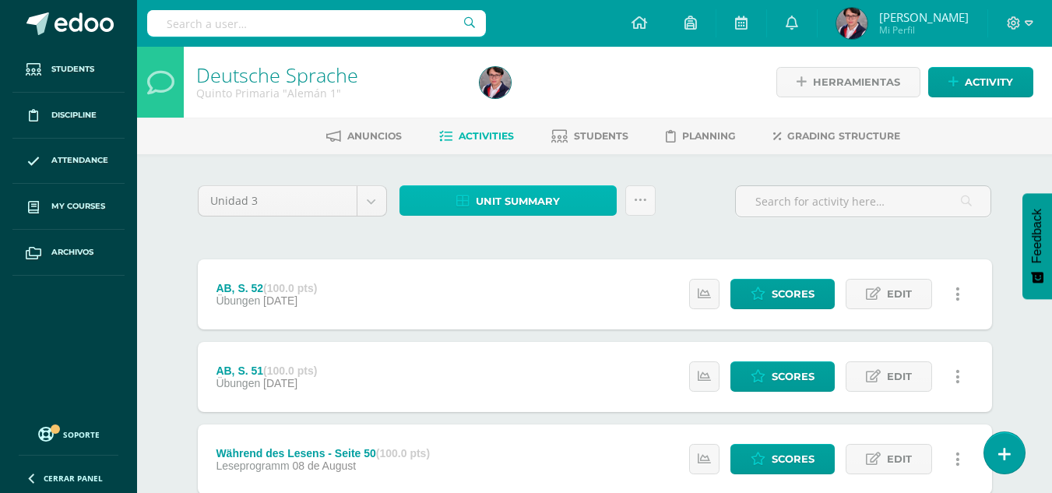
click at [472, 193] on link "Unit summary" at bounding box center [507, 200] width 217 height 30
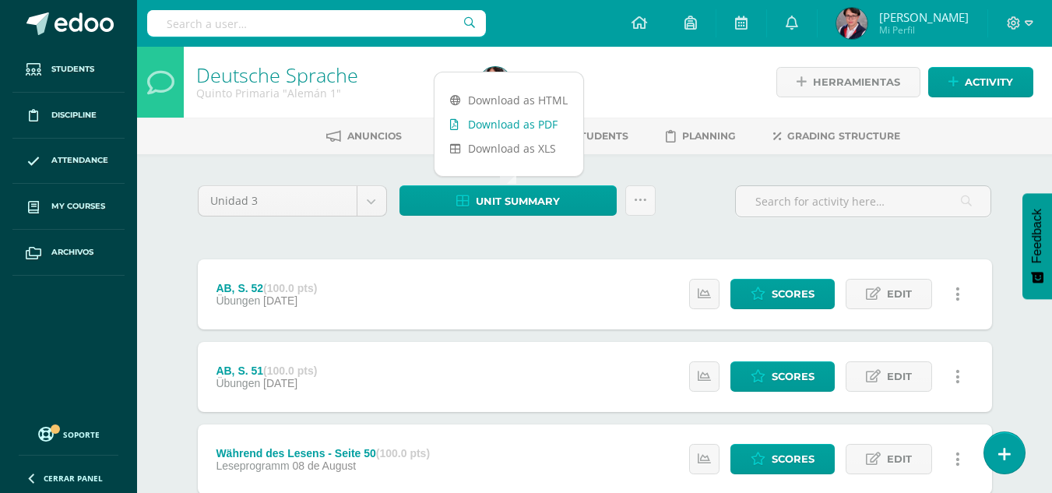
click at [526, 128] on link "Download as PDF" at bounding box center [508, 124] width 149 height 24
click at [447, 225] on div "Unit summary Subir actividades en masa Send scores for review Activity history" at bounding box center [527, 207] width 269 height 44
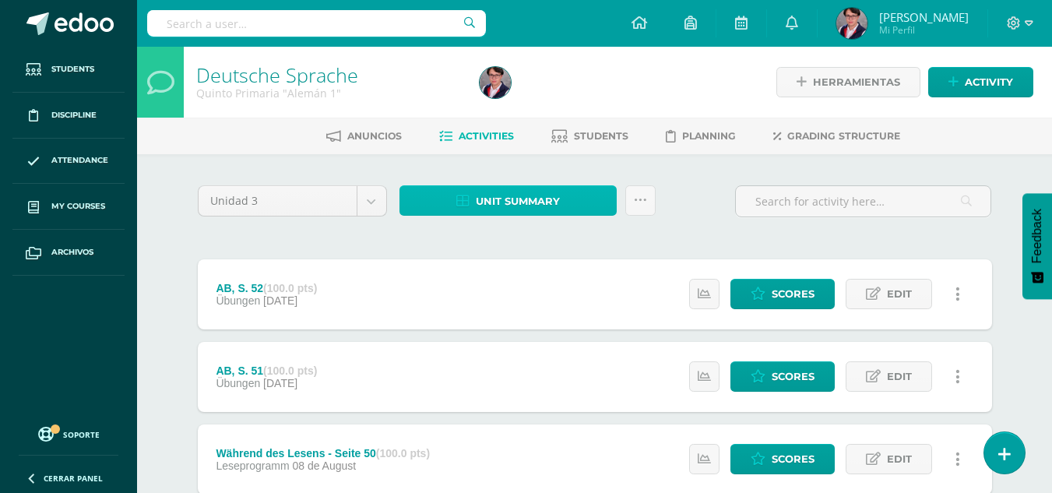
click at [469, 209] on link "Unit summary" at bounding box center [507, 200] width 217 height 30
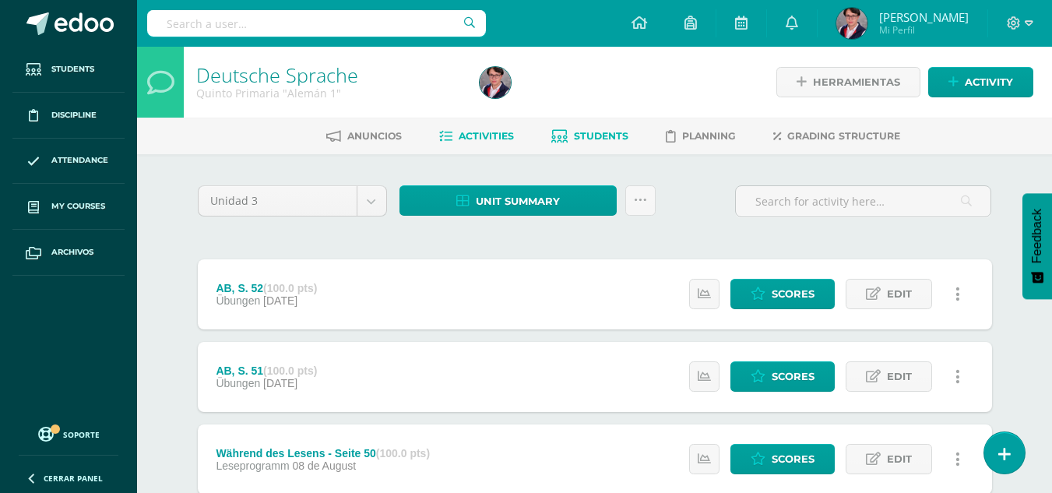
click at [624, 132] on span "Students" at bounding box center [601, 136] width 54 height 12
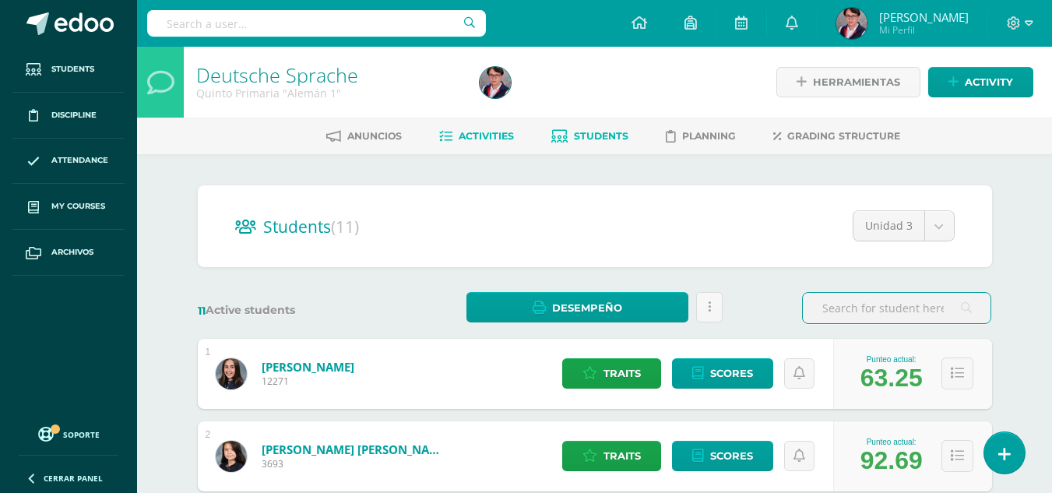
click at [466, 133] on span "Activities" at bounding box center [486, 136] width 55 height 12
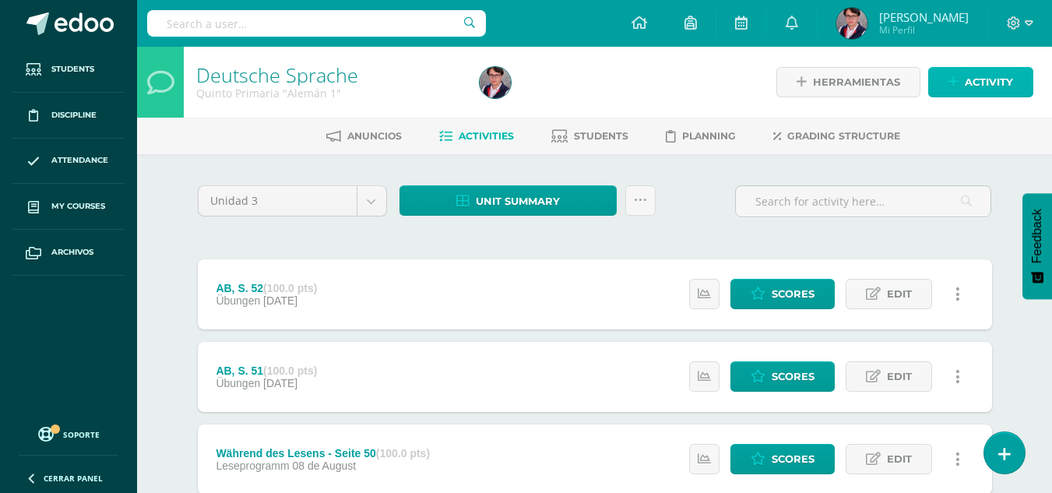
click at [996, 81] on span "Activity" at bounding box center [989, 82] width 48 height 29
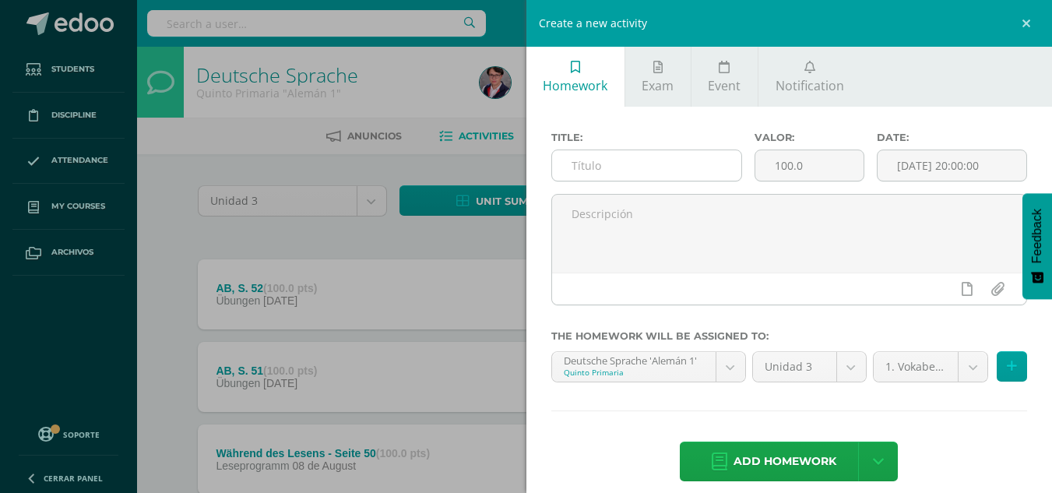
click at [688, 160] on input "text" at bounding box center [646, 165] width 189 height 30
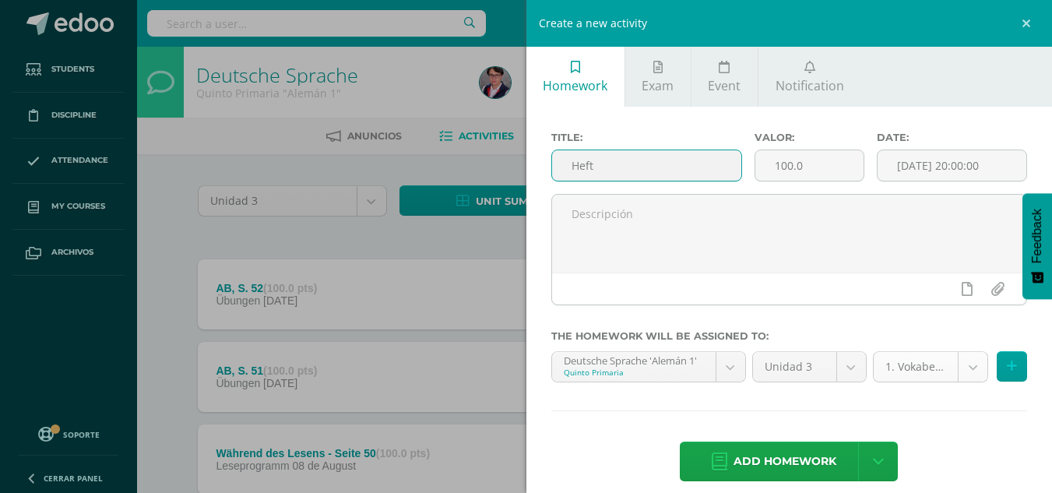
type input "Heft"
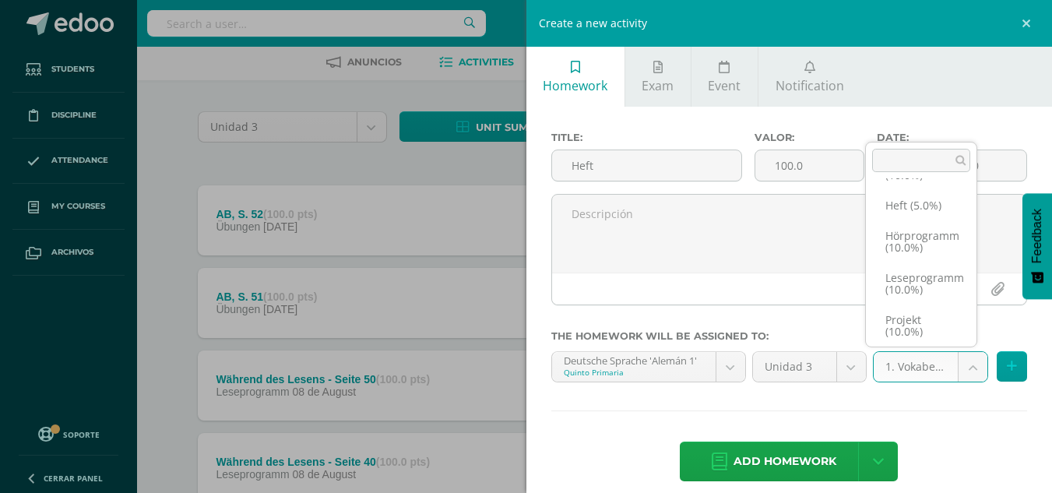
scroll to position [175, 0]
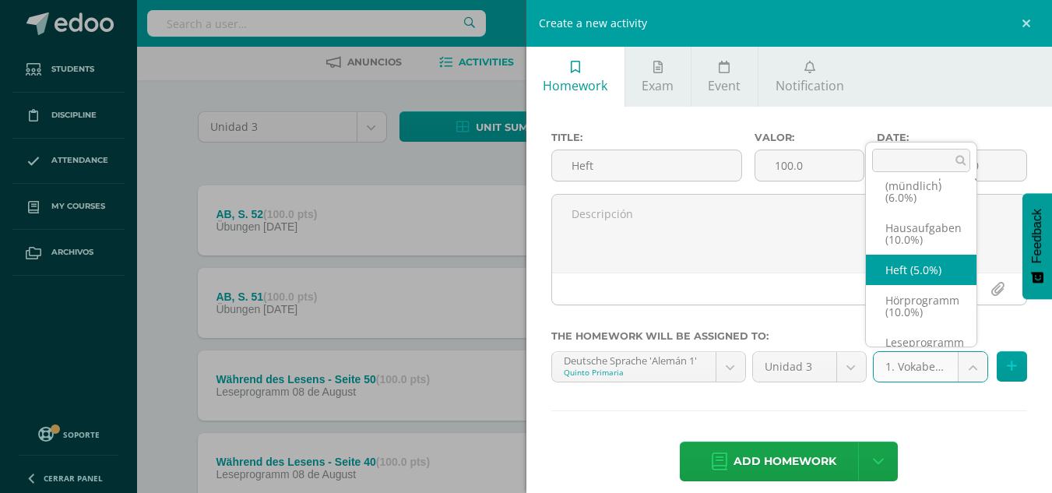
select select "226291"
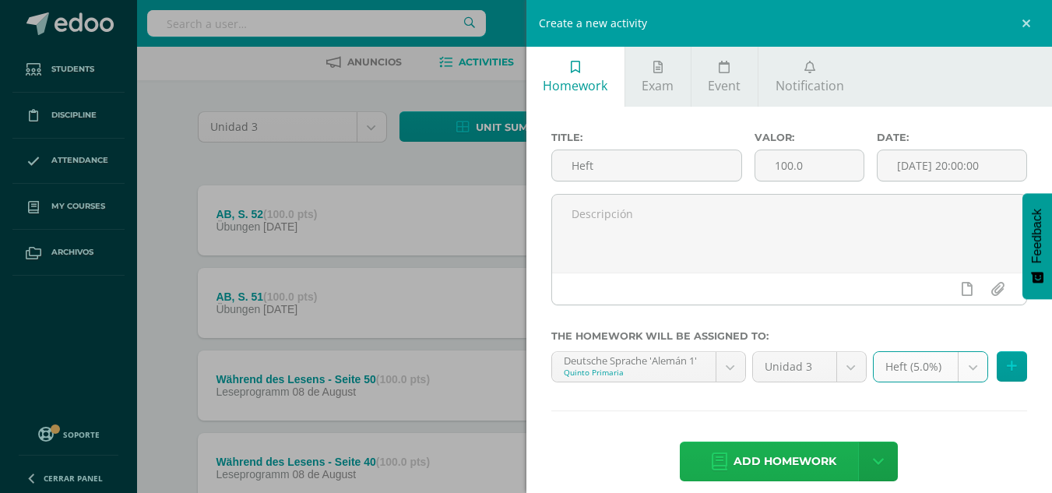
click at [771, 452] on span "Add homework" at bounding box center [784, 461] width 103 height 38
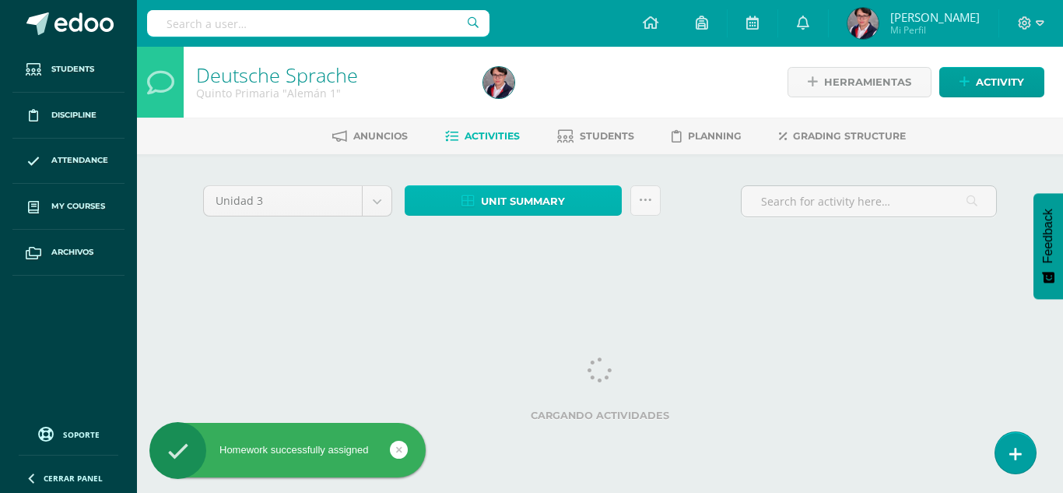
click at [589, 202] on link "Unit summary" at bounding box center [513, 200] width 217 height 30
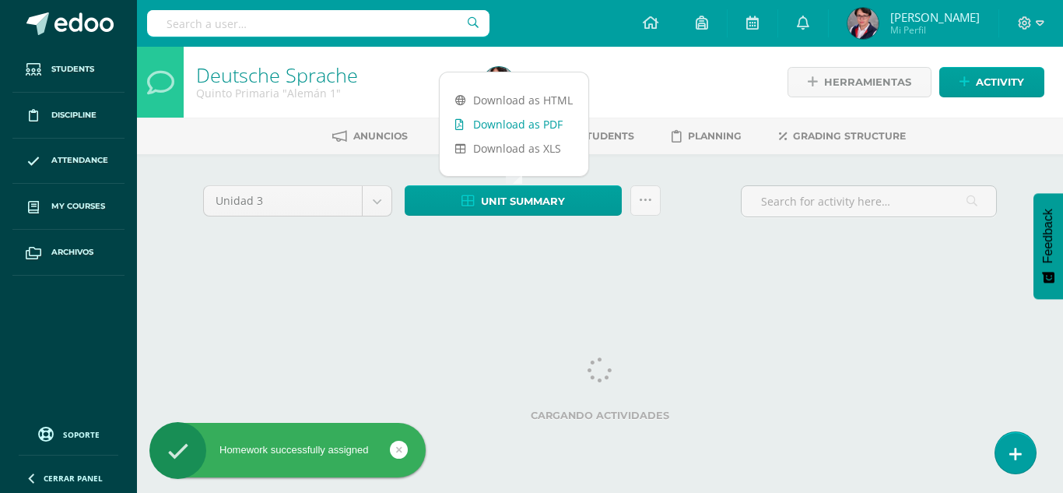
click at [560, 128] on link "Download as PDF" at bounding box center [514, 124] width 149 height 24
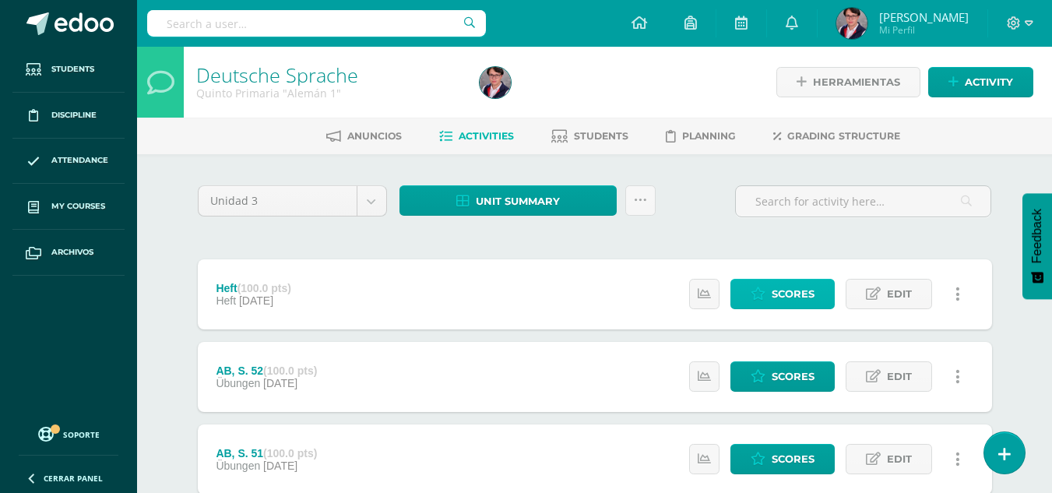
click at [780, 295] on span "Scores" at bounding box center [792, 293] width 43 height 29
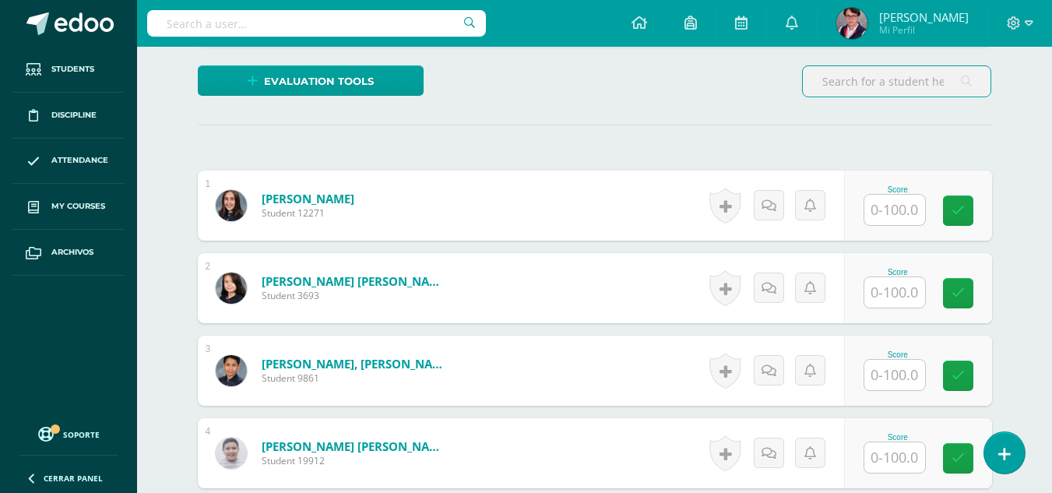
scroll to position [383, 0]
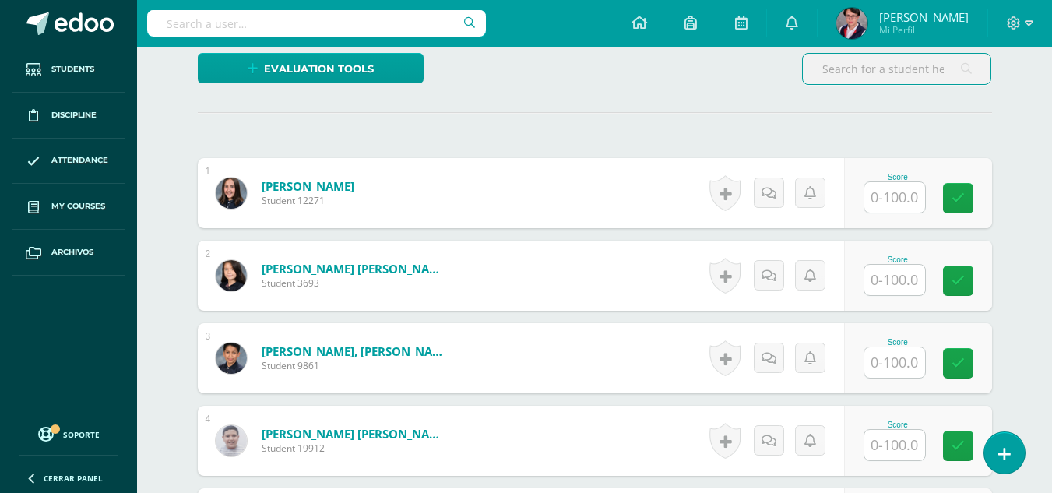
click at [910, 371] on input "text" at bounding box center [894, 362] width 61 height 30
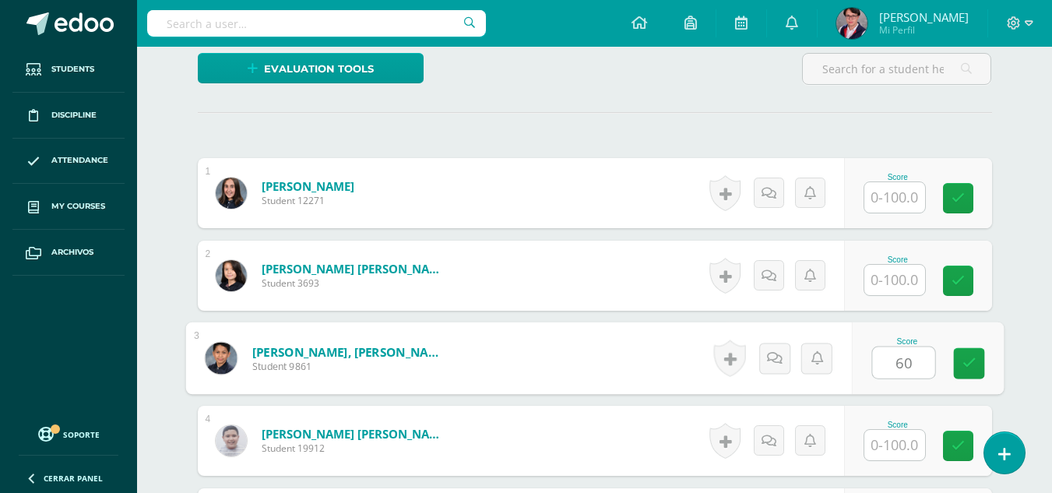
type input "60"
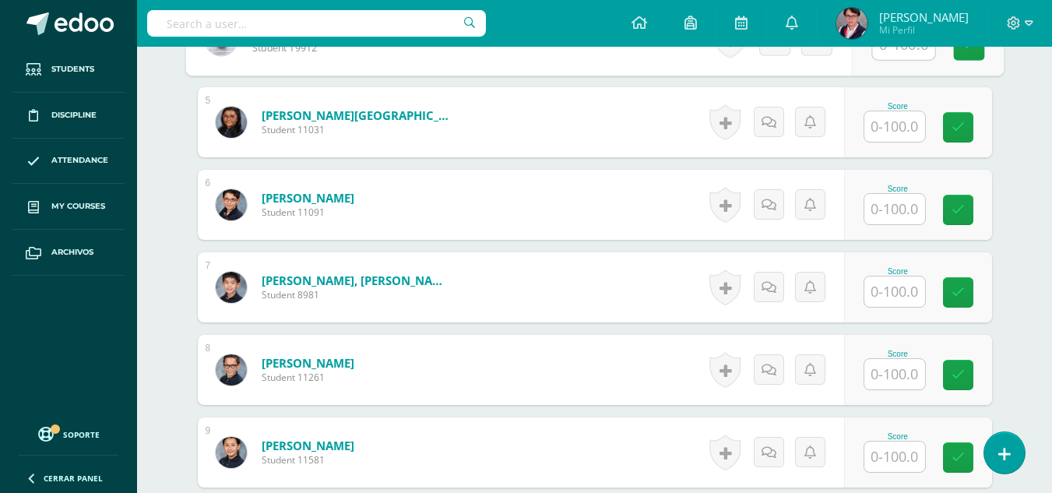
scroll to position [785, 0]
click at [905, 366] on input "text" at bounding box center [894, 373] width 61 height 30
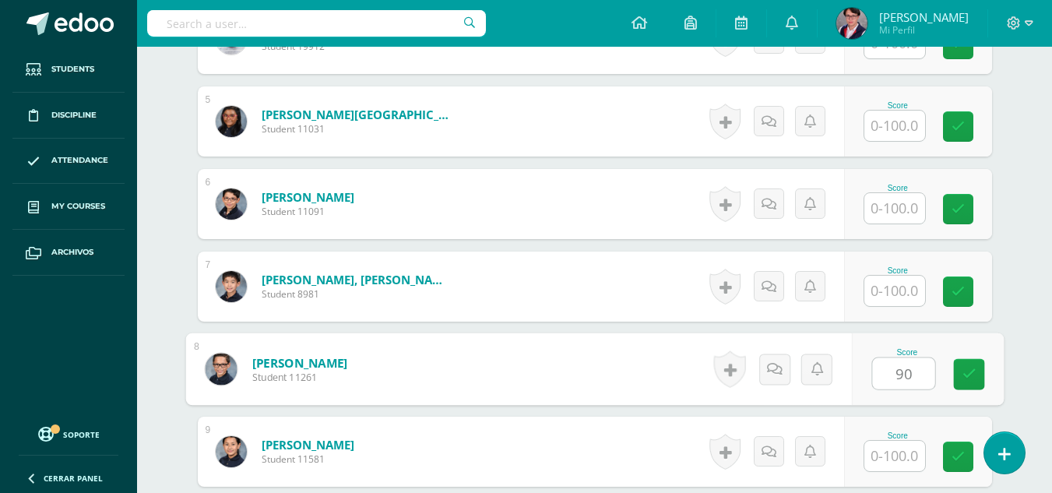
type input "90"
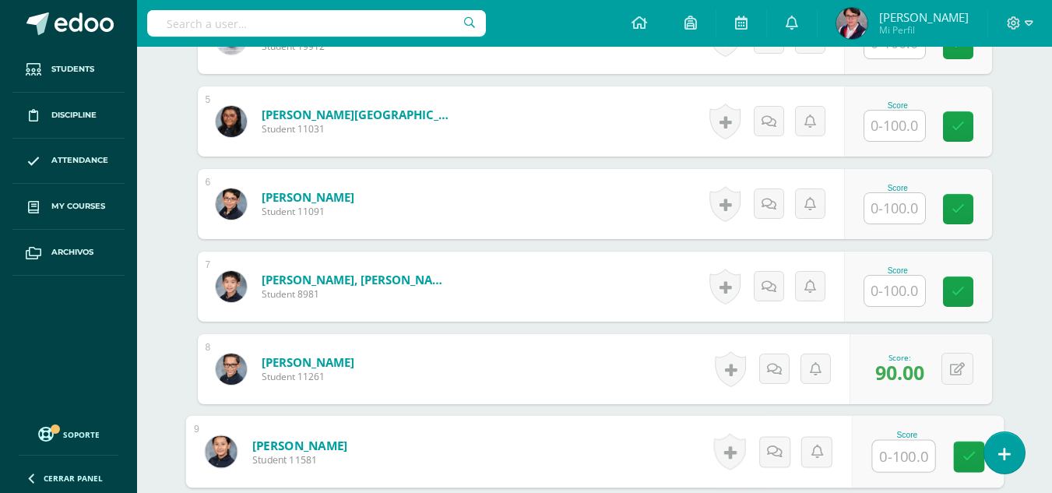
click at [902, 213] on input "text" at bounding box center [894, 208] width 61 height 30
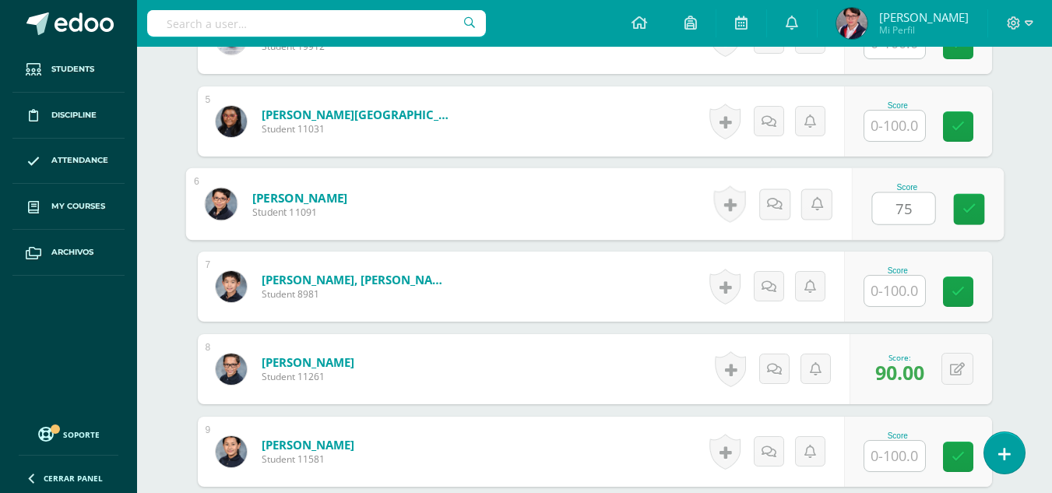
type input "75"
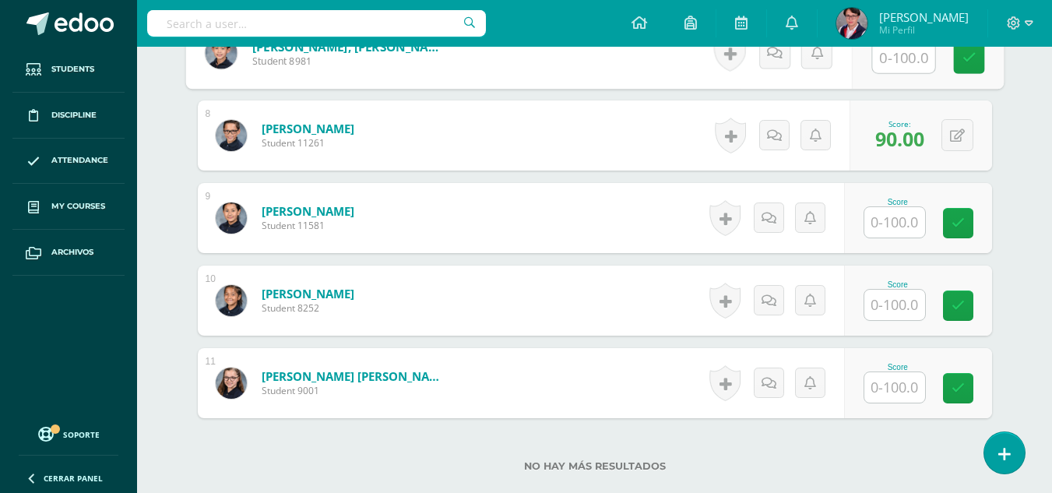
scroll to position [1020, 0]
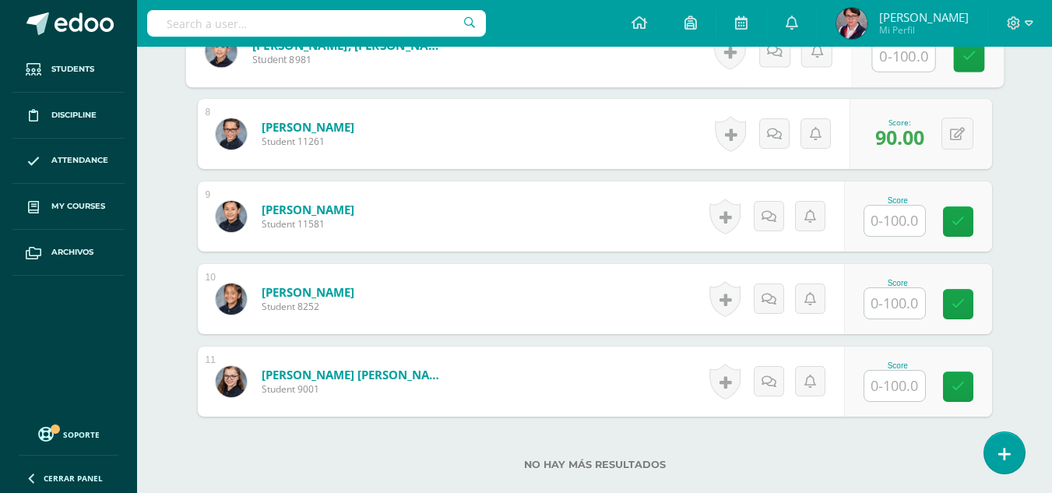
click at [901, 223] on input "text" at bounding box center [894, 221] width 61 height 30
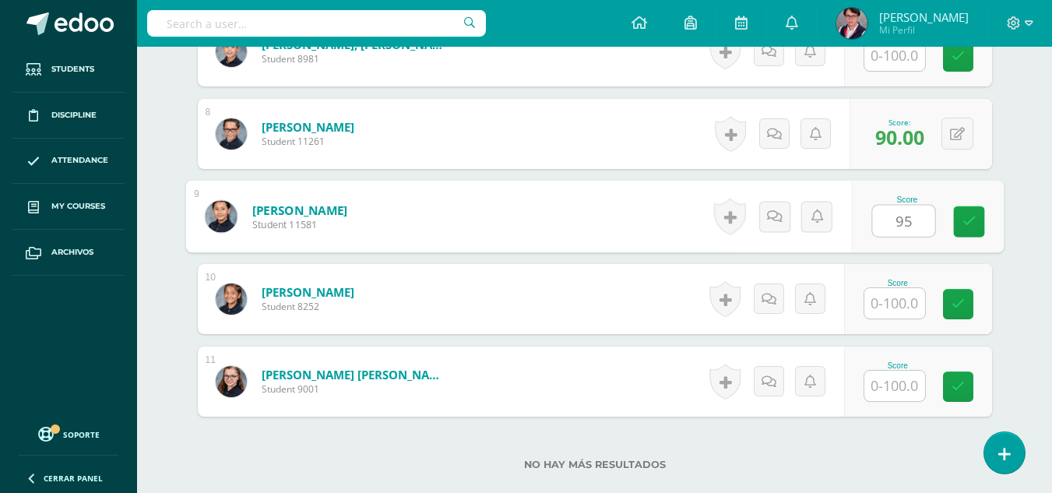
type input "95"
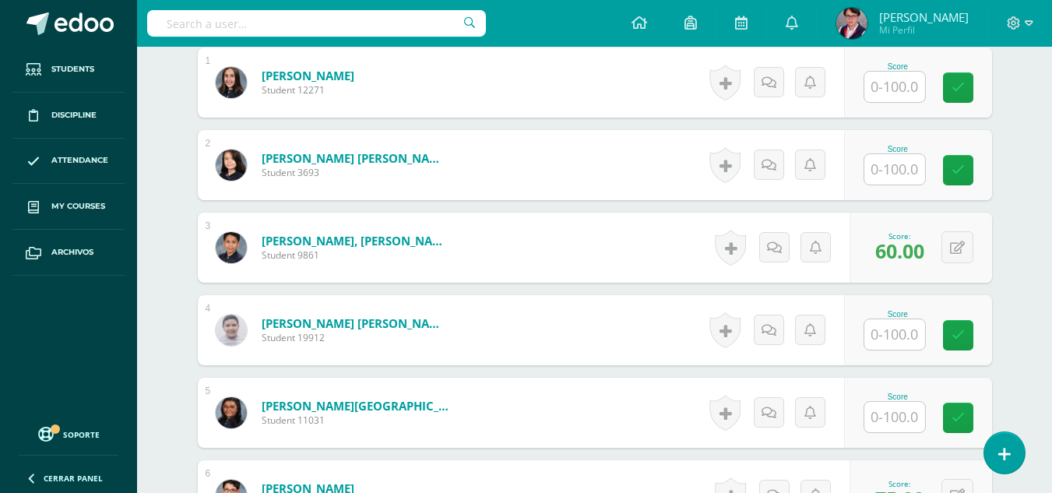
scroll to position [493, 0]
click at [898, 186] on div "Score" at bounding box center [918, 166] width 148 height 70
click at [898, 185] on div at bounding box center [894, 170] width 62 height 32
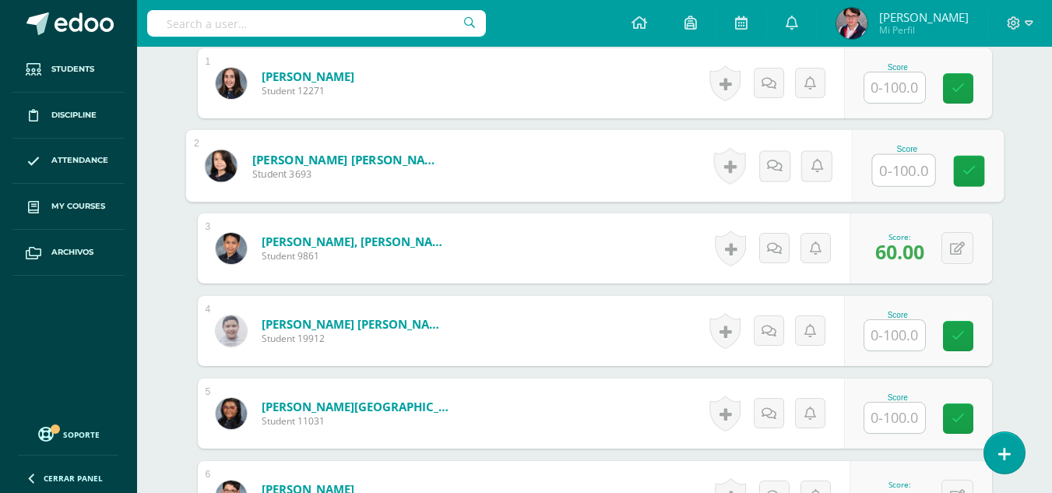
click at [899, 167] on input "text" at bounding box center [903, 170] width 62 height 31
type input "100"
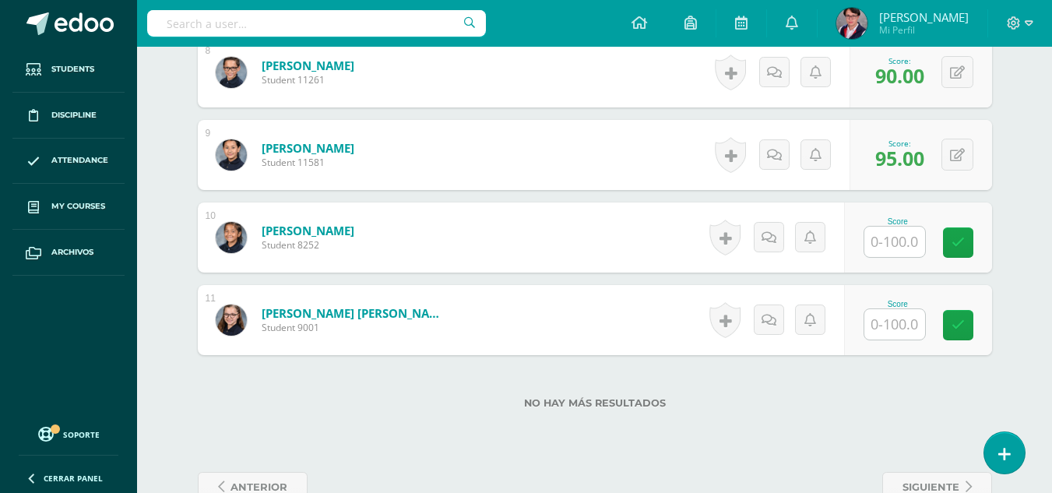
scroll to position [1082, 0]
click at [887, 232] on input "text" at bounding box center [894, 241] width 61 height 30
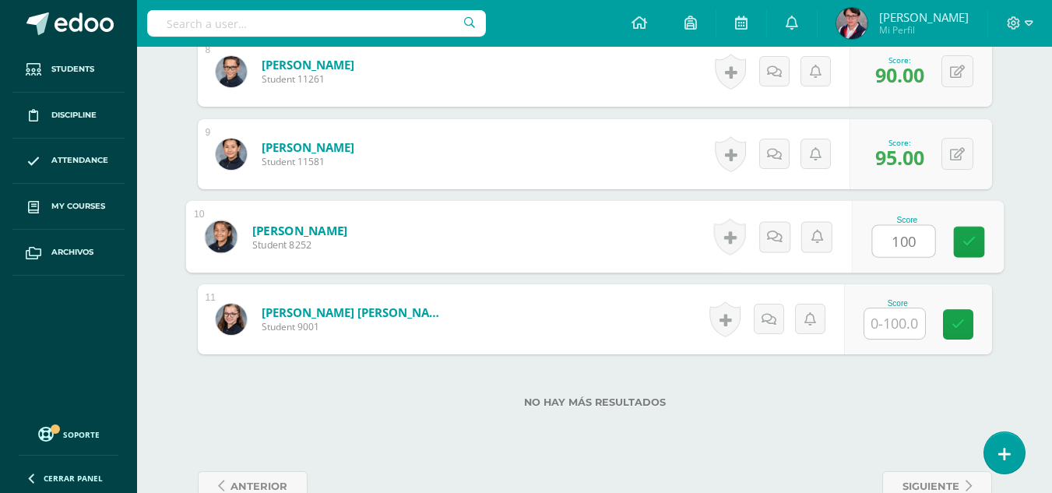
type input "100"
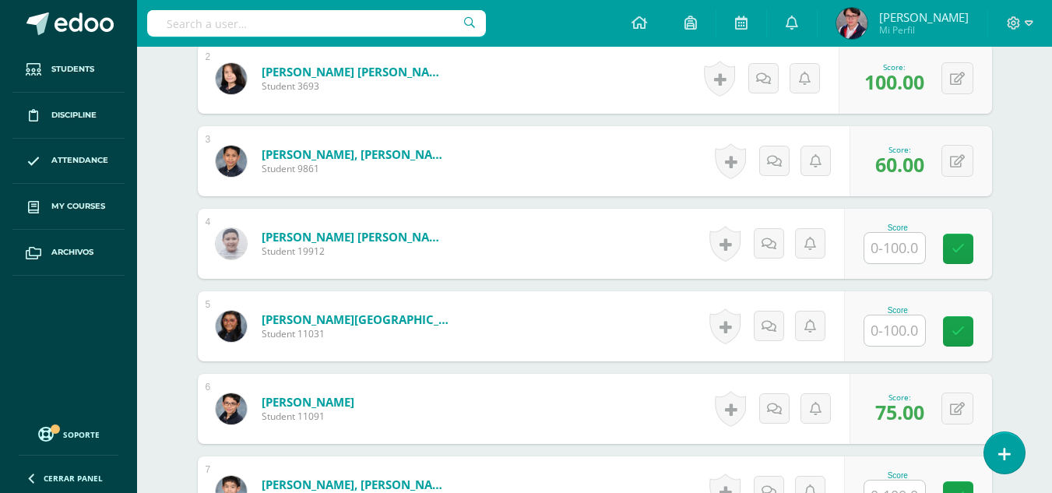
scroll to position [579, 0]
click at [882, 242] on input "text" at bounding box center [894, 249] width 61 height 30
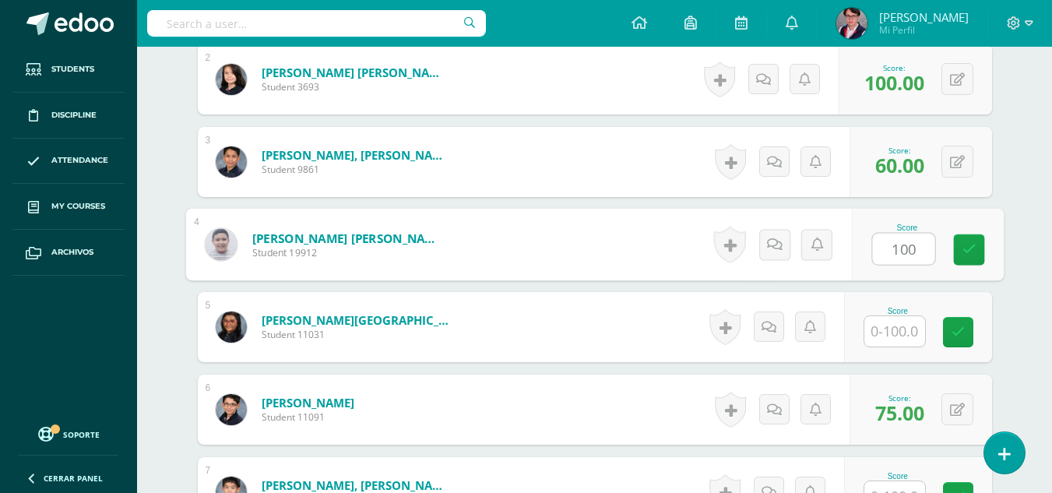
type input "100"
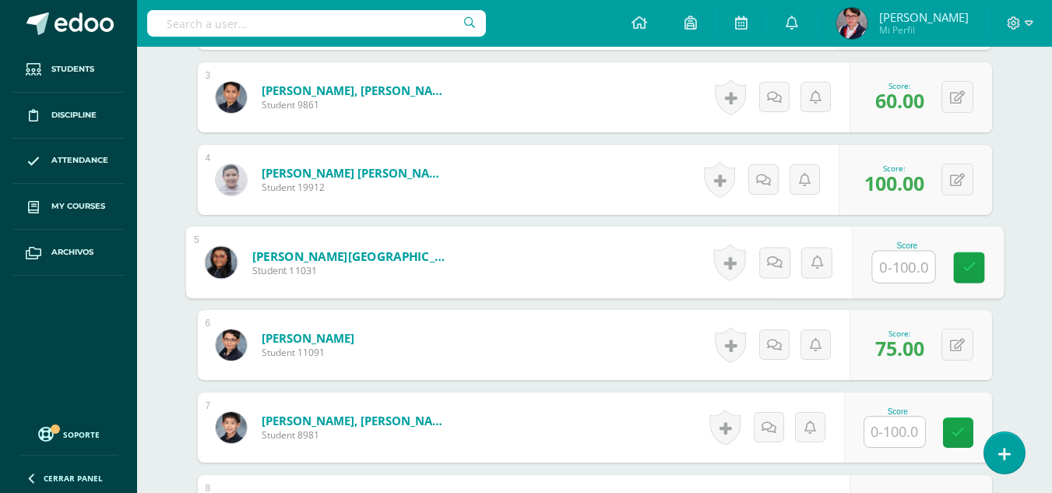
scroll to position [646, 0]
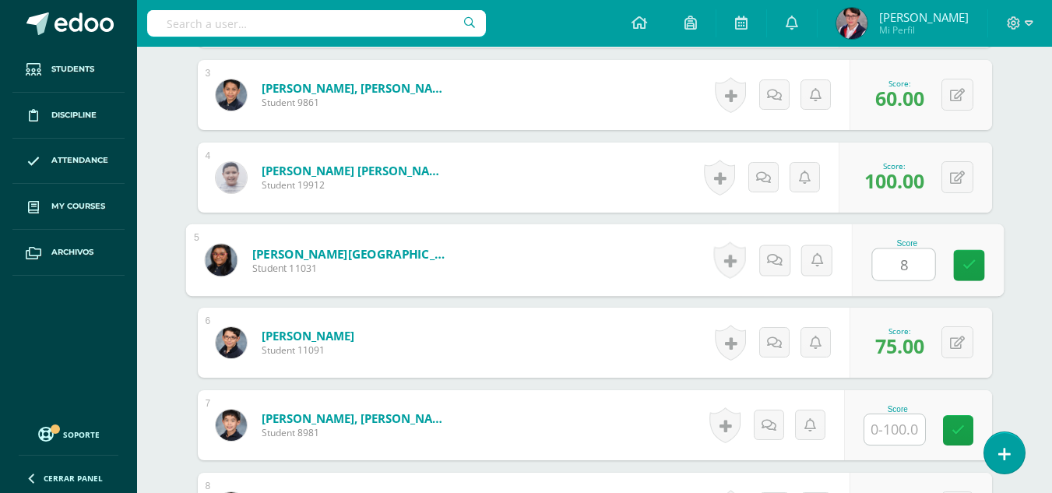
type input "80"
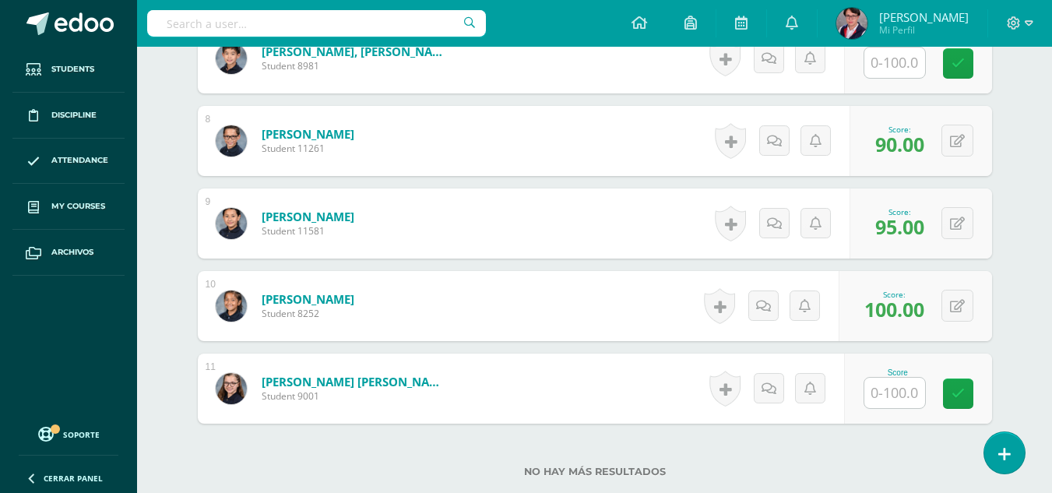
scroll to position [1014, 0]
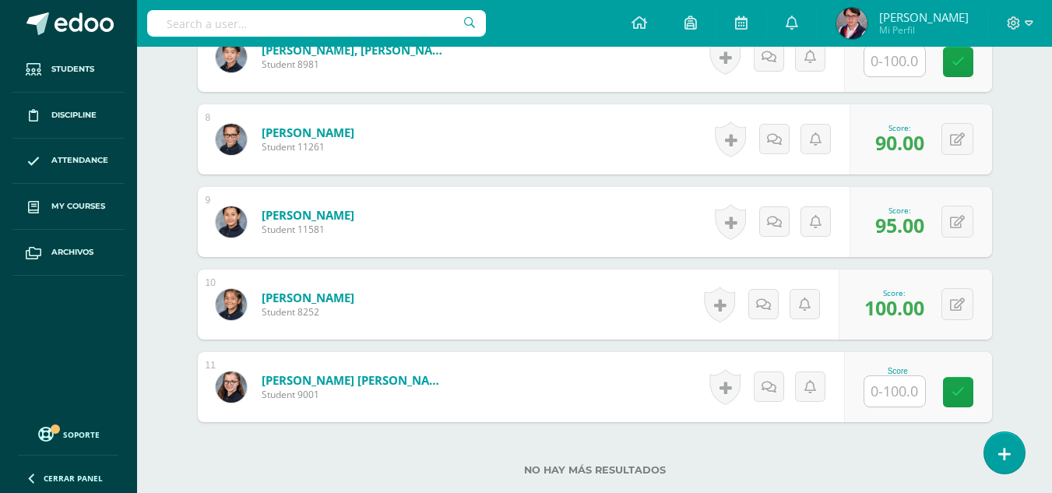
click at [893, 385] on input "text" at bounding box center [894, 391] width 61 height 30
type input "8"
type input "90"
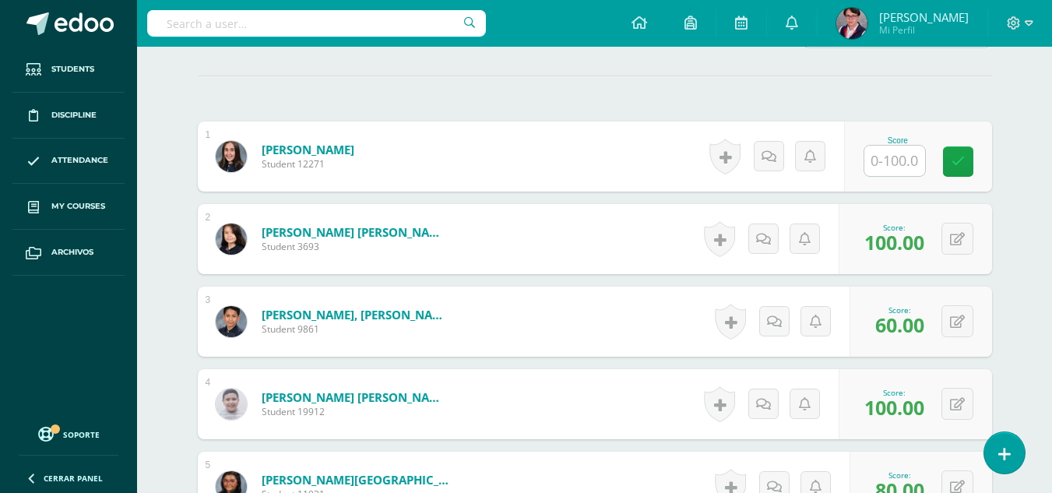
scroll to position [419, 0]
click at [891, 160] on input "text" at bounding box center [894, 161] width 61 height 30
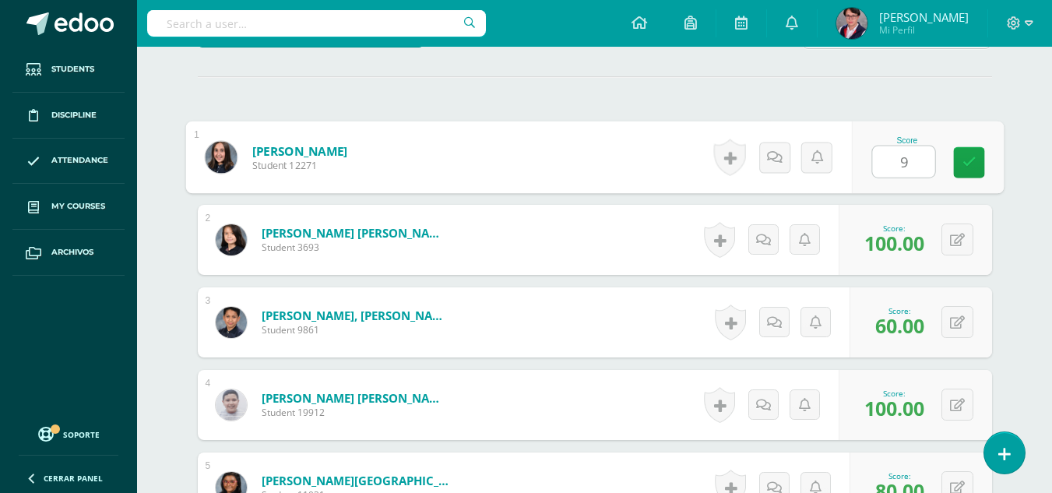
type input "95"
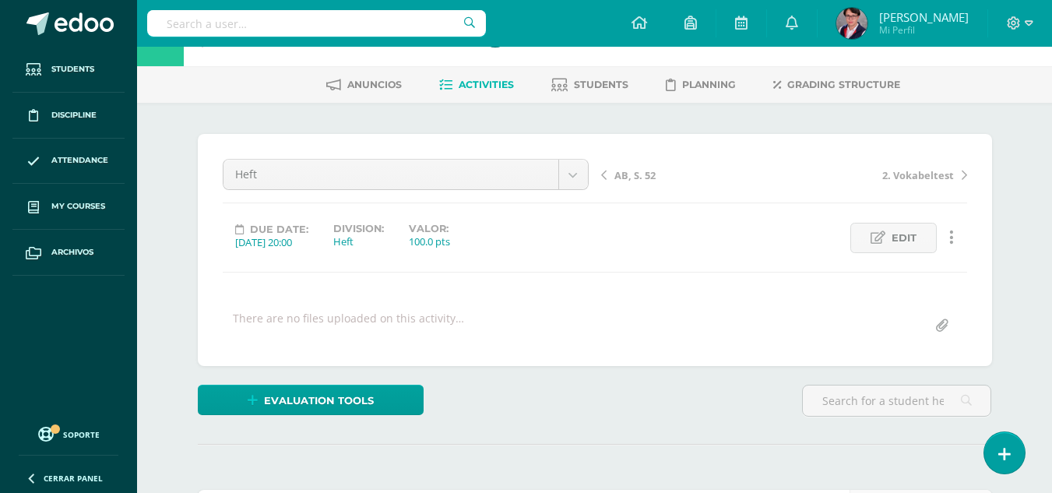
scroll to position [0, 0]
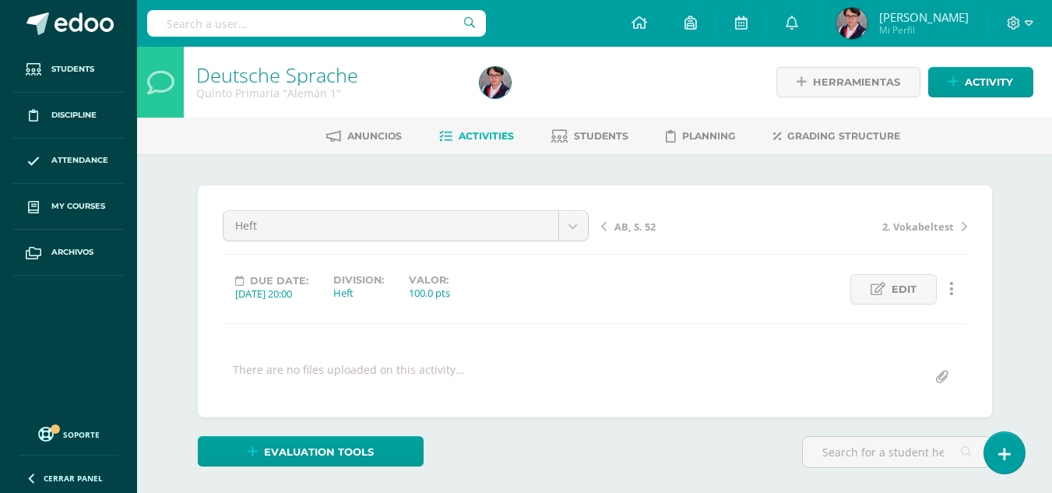
click at [475, 139] on span "Activities" at bounding box center [486, 136] width 55 height 12
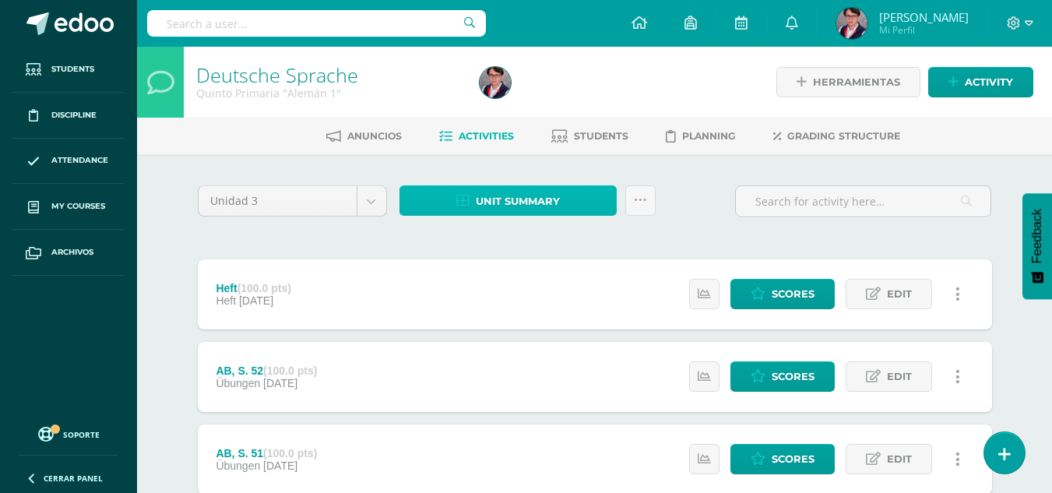
click at [515, 192] on span "Unit summary" at bounding box center [518, 201] width 84 height 29
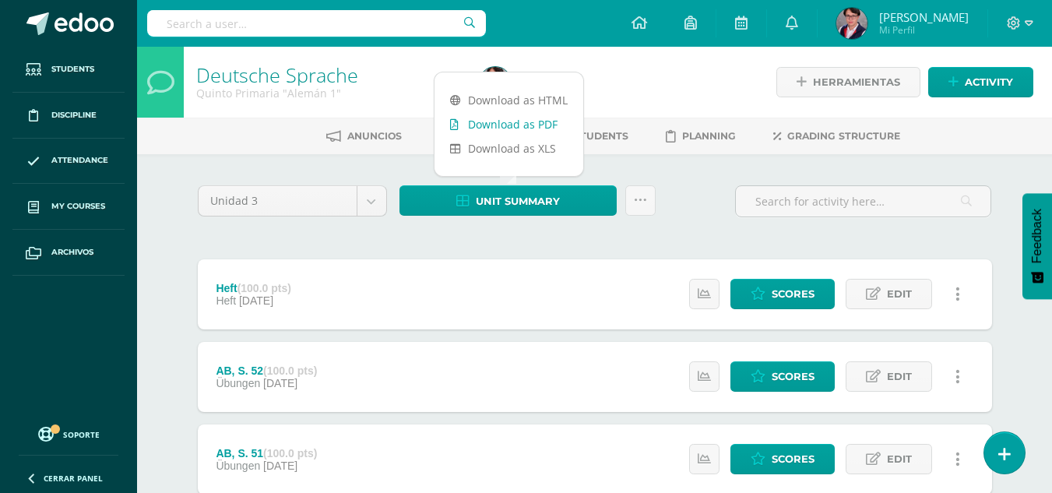
click at [529, 128] on link "Download as PDF" at bounding box center [508, 124] width 149 height 24
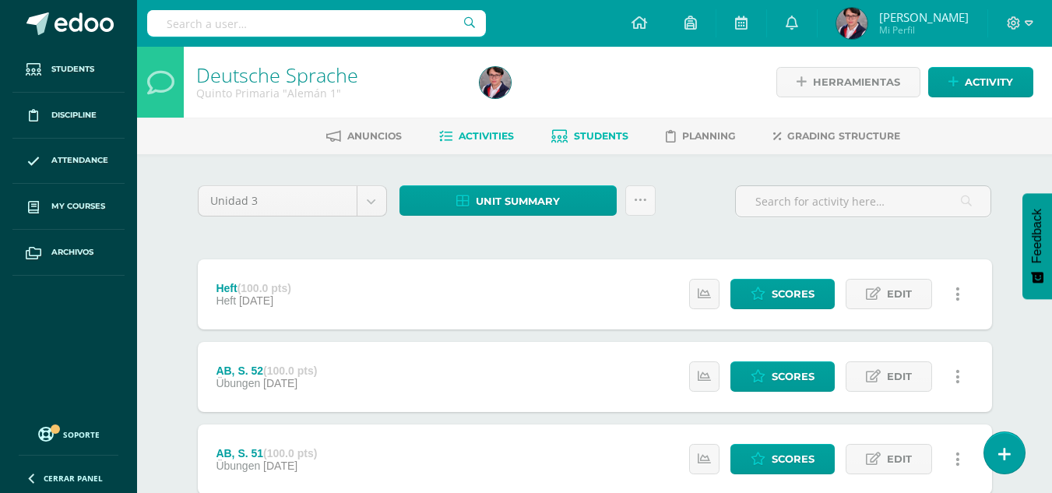
click at [578, 125] on link "Students" at bounding box center [589, 136] width 77 height 25
